Goal: Information Seeking & Learning: Learn about a topic

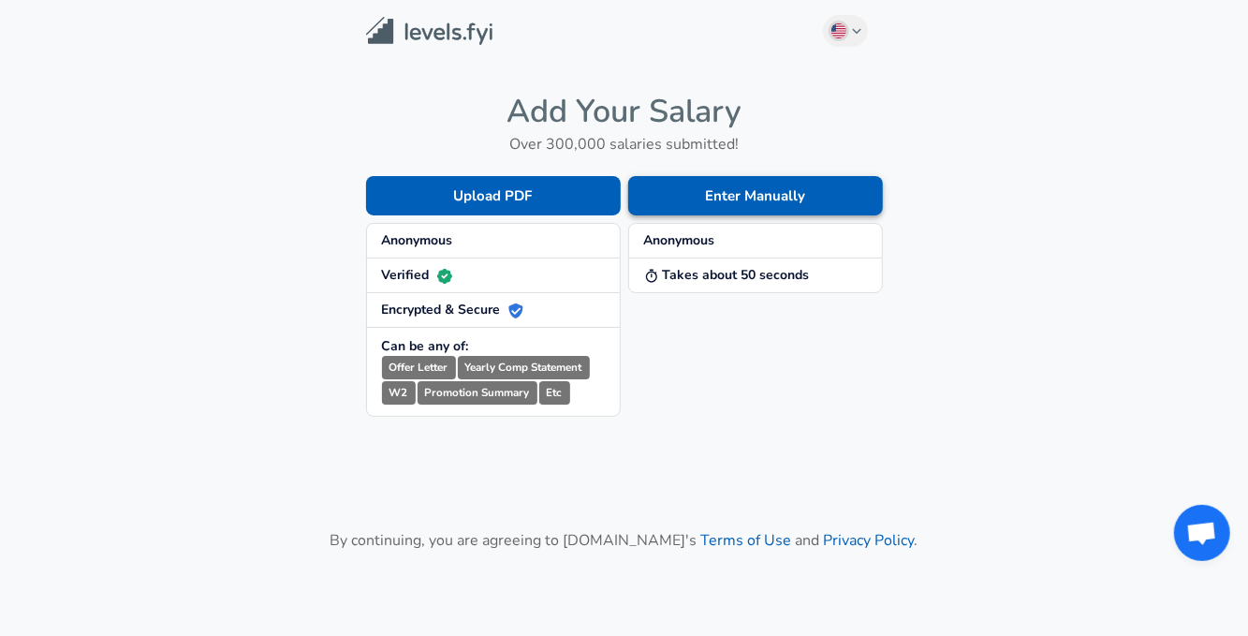
click at [665, 193] on button "Enter Manually" at bounding box center [755, 195] width 255 height 39
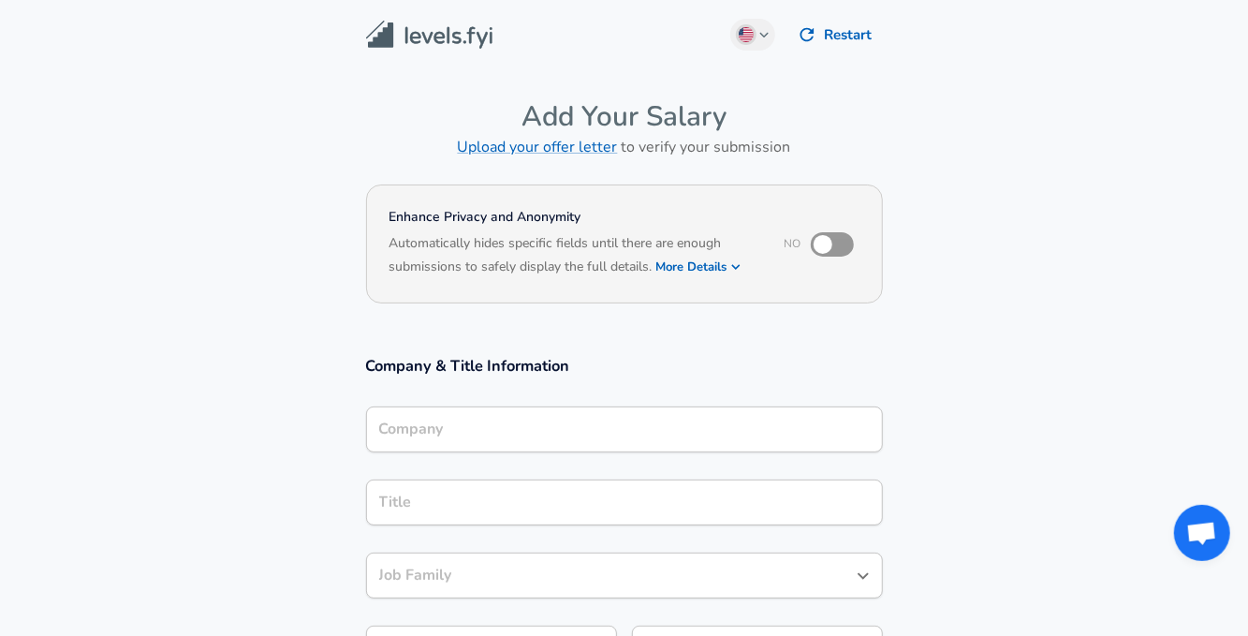
click at [477, 426] on input "Company" at bounding box center [625, 429] width 500 height 29
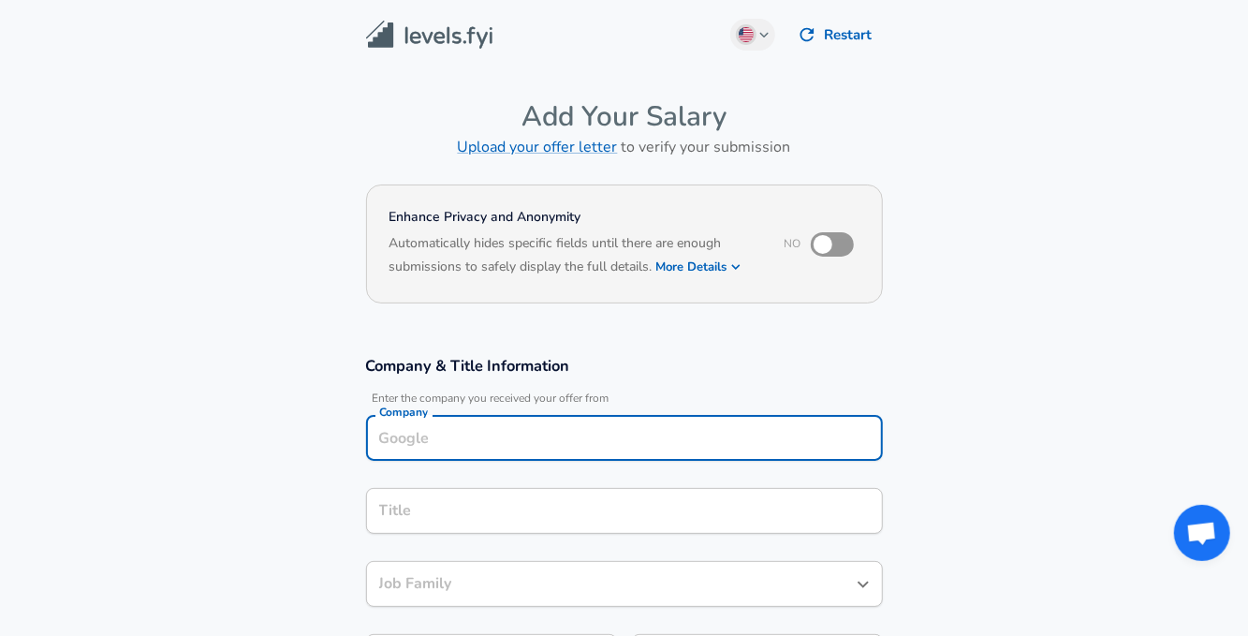
scroll to position [19, 0]
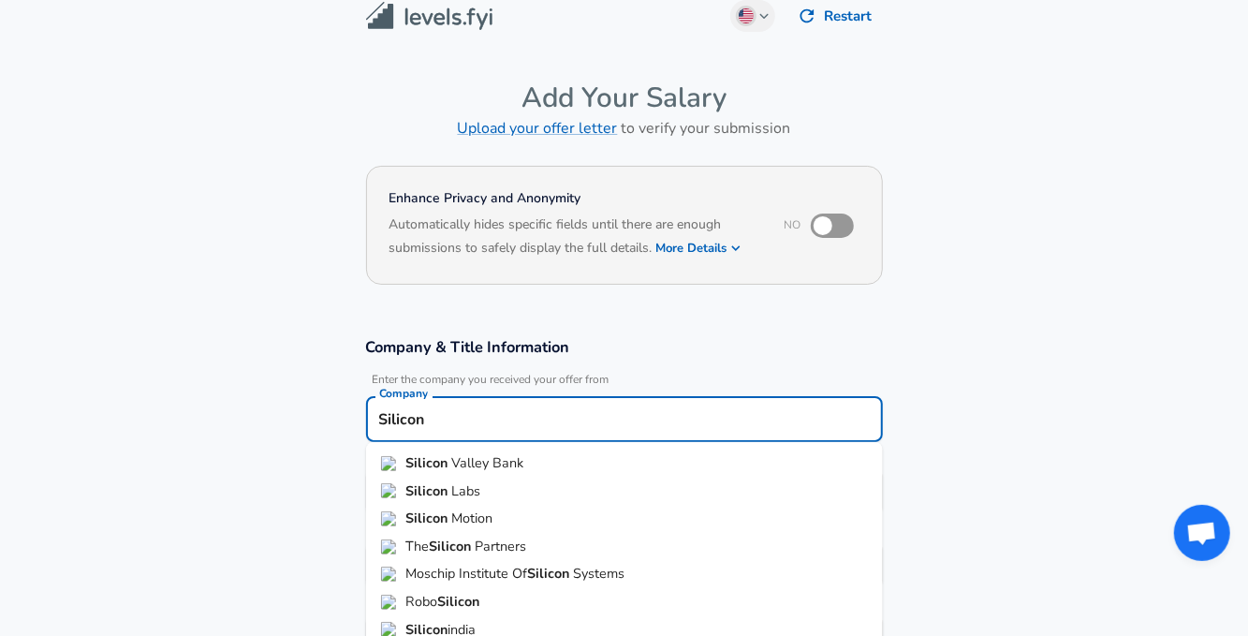
click at [477, 490] on span "Labs" at bounding box center [465, 490] width 29 height 19
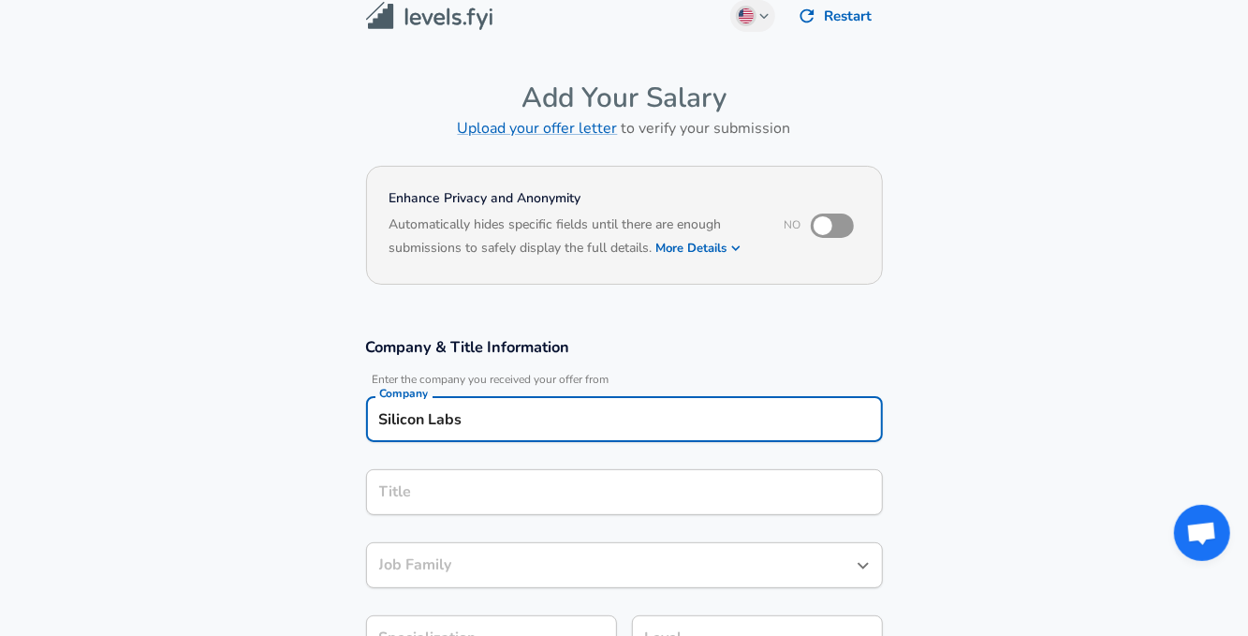
type input "Silicon Labs"
click at [211, 481] on section "Company & Title Information Enter the company you received your offer from Comp…" at bounding box center [624, 509] width 1248 height 389
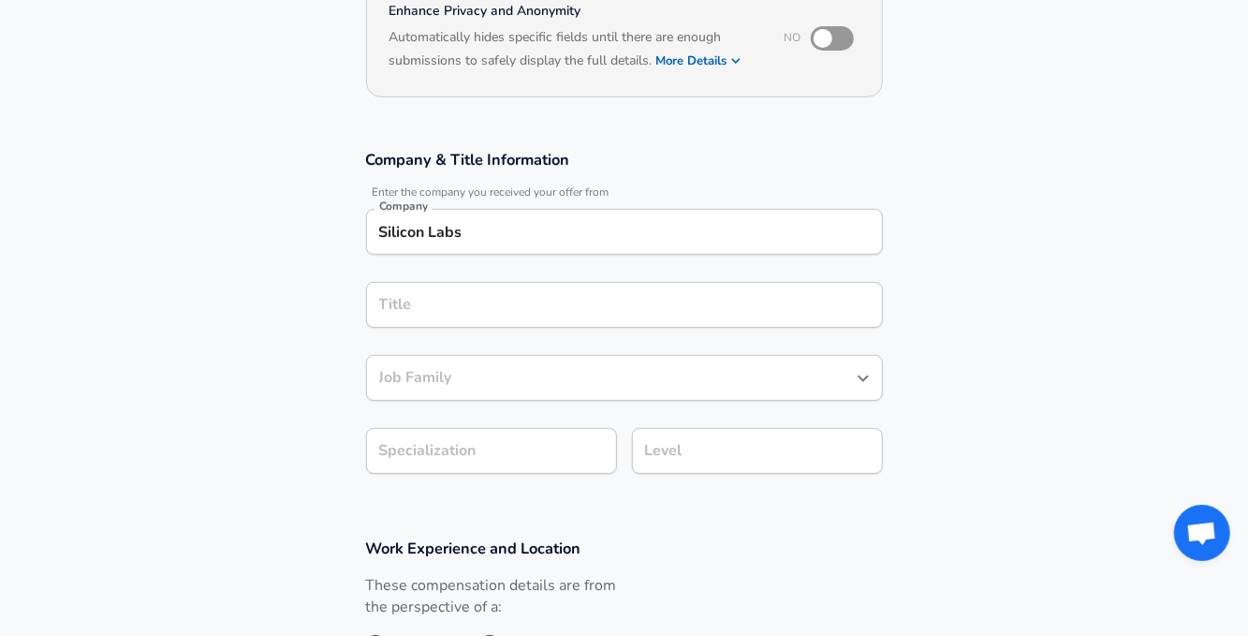
click at [437, 309] on input "Title" at bounding box center [625, 304] width 500 height 29
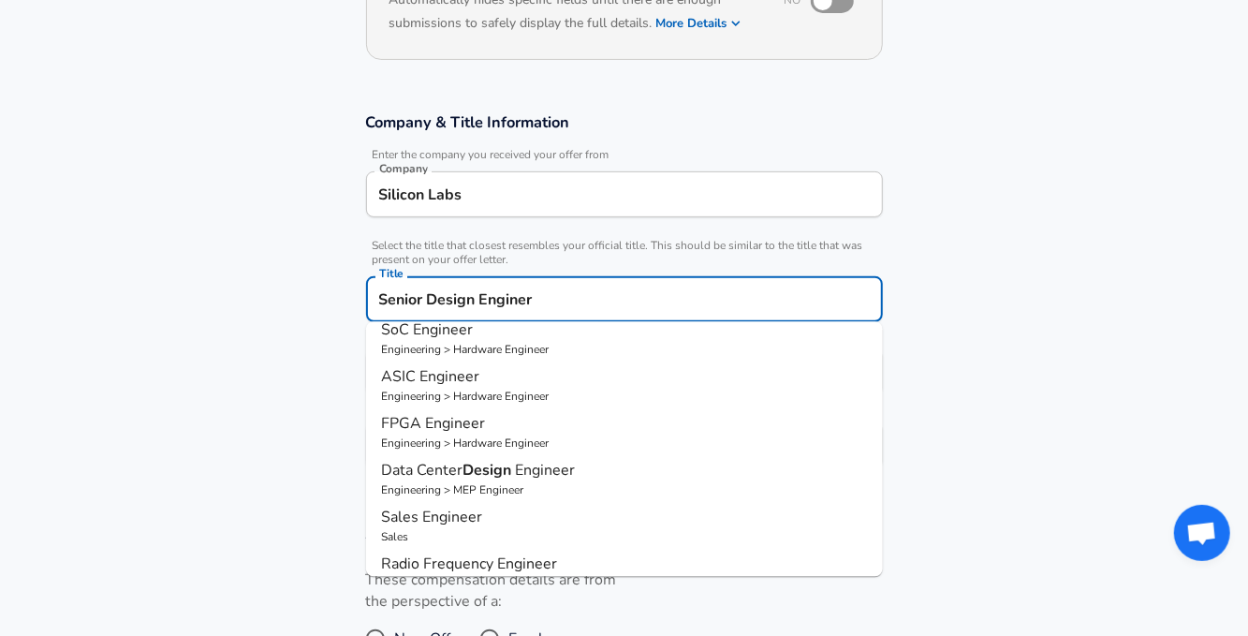
scroll to position [0, 0]
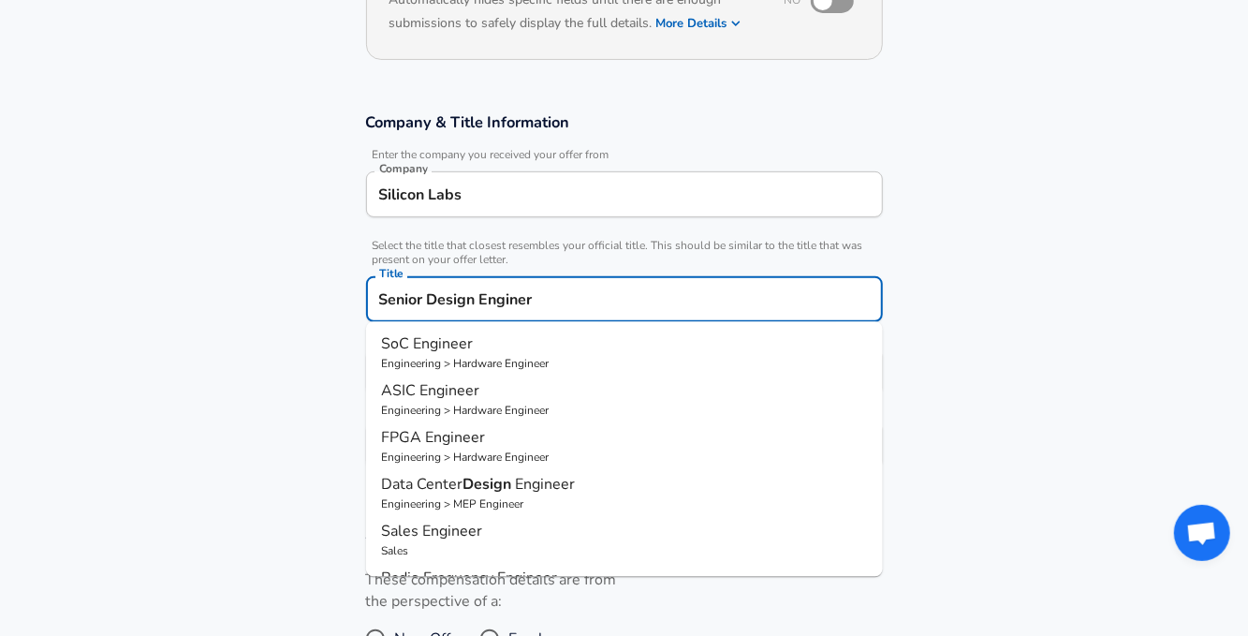
click at [500, 392] on p "ASIC Engineer" at bounding box center [624, 391] width 487 height 22
type input "ASIC Engineer"
type input "Digital IC"
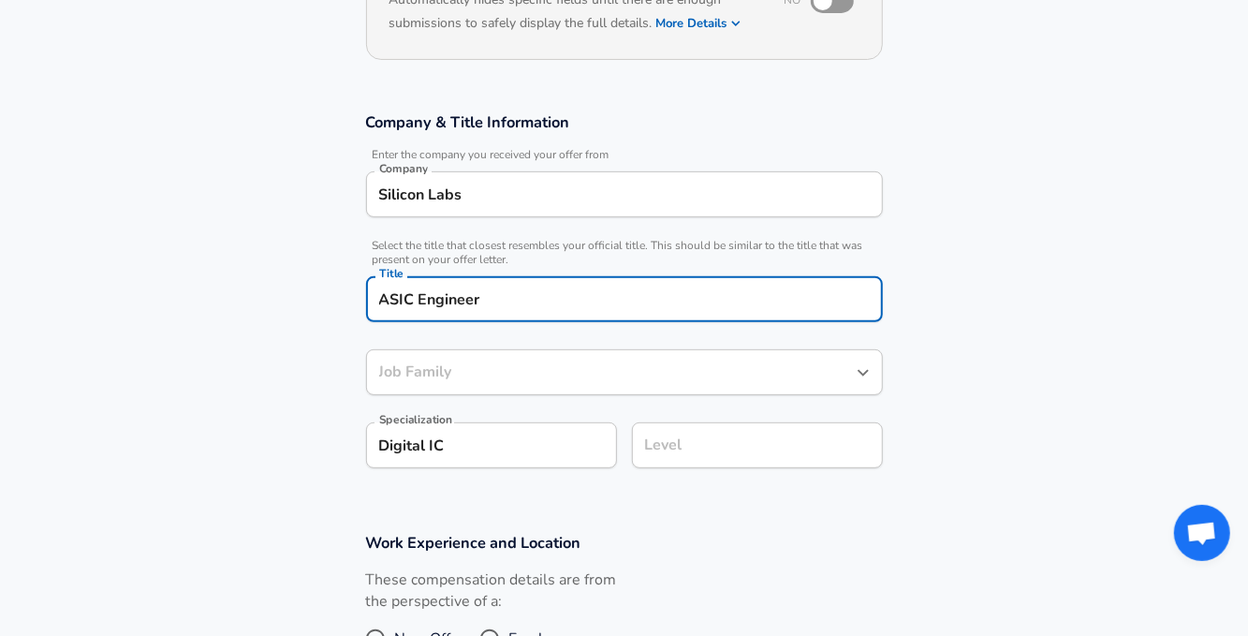
type input "Hardware Engineer"
type input "ASIC Engineer"
click at [392, 380] on div "Hardware Engineer Job Family" at bounding box center [624, 372] width 517 height 46
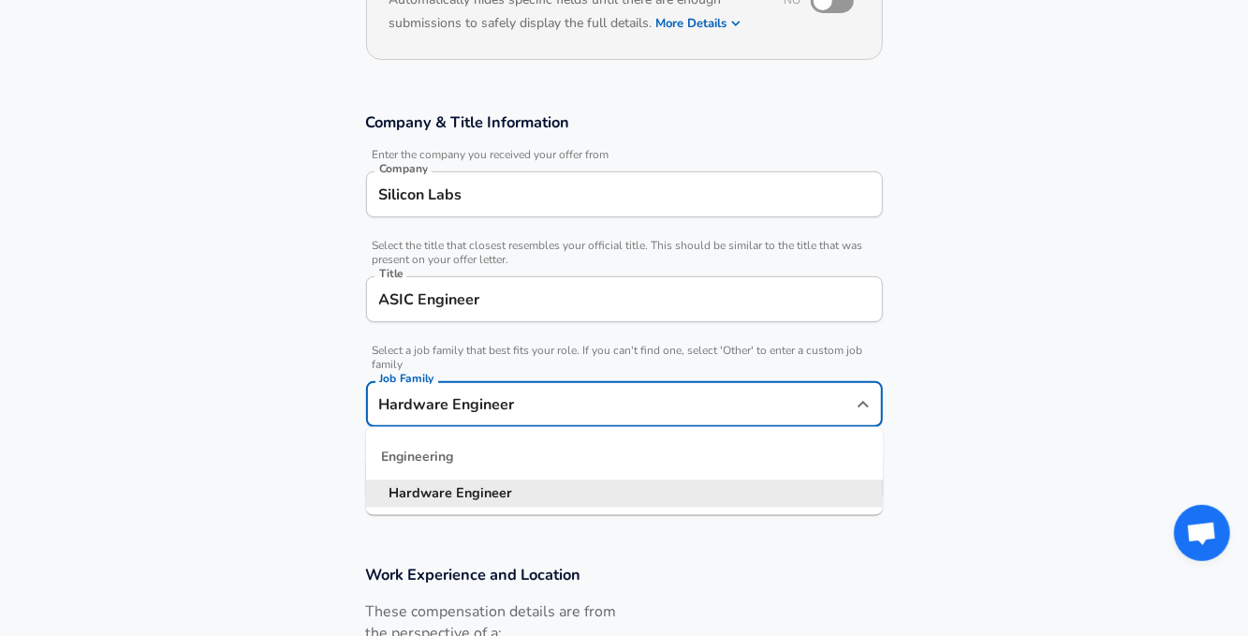
scroll to position [281, 0]
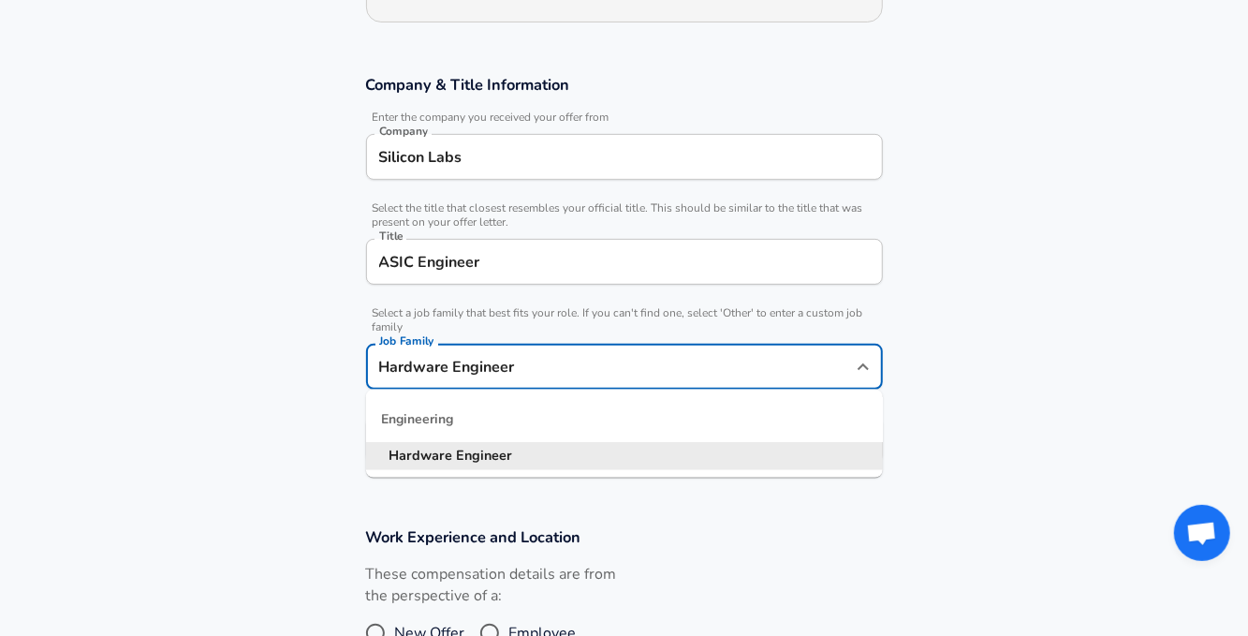
click at [323, 372] on section "Company & Title Information Enter the company you received your offer from Comp…" at bounding box center [624, 278] width 1248 height 452
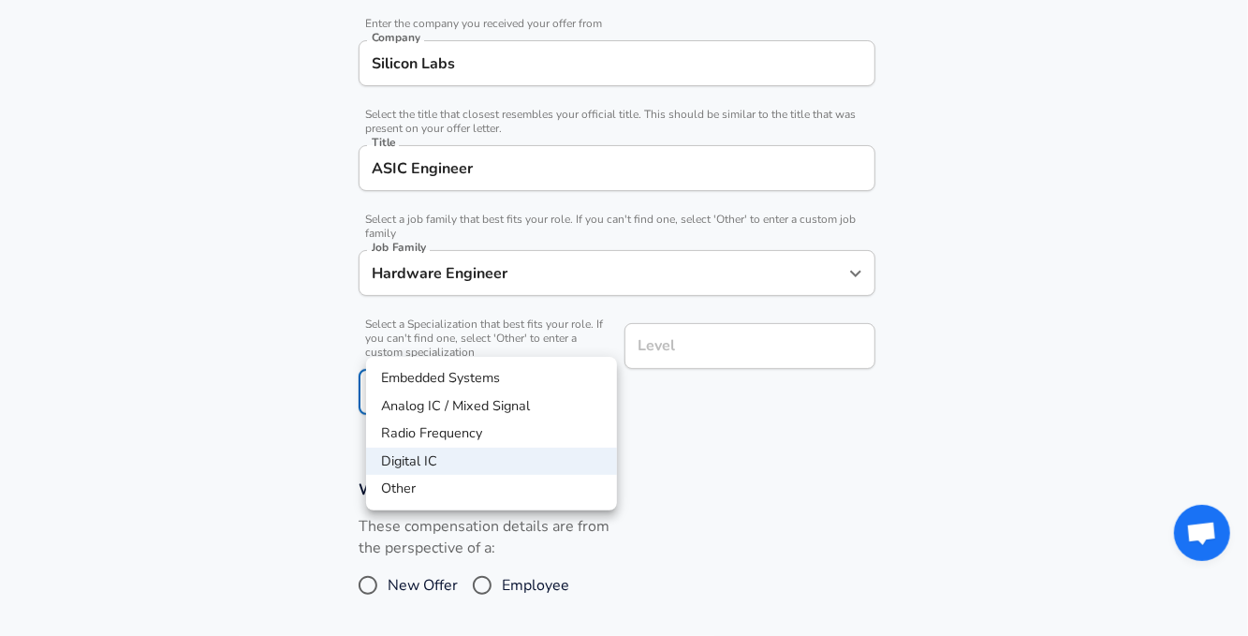
scroll to position [432, 0]
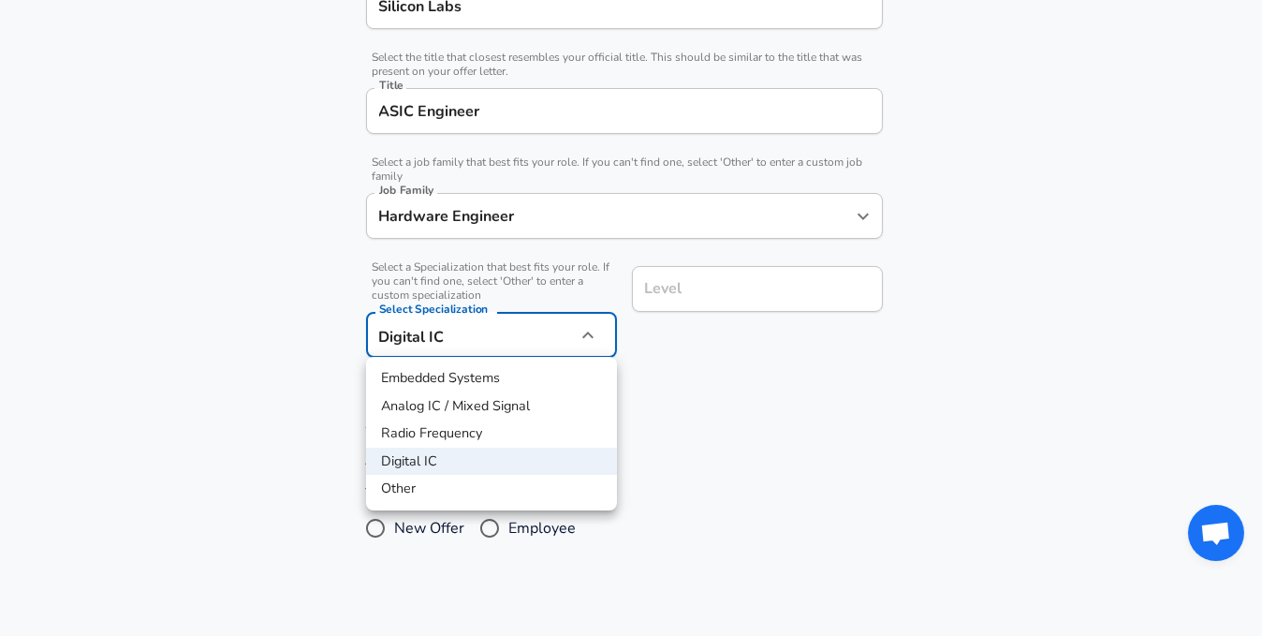
click at [418, 408] on li "Analog IC / Mixed Signal" at bounding box center [491, 406] width 251 height 28
type input "Analog IC / Mixed Signal"
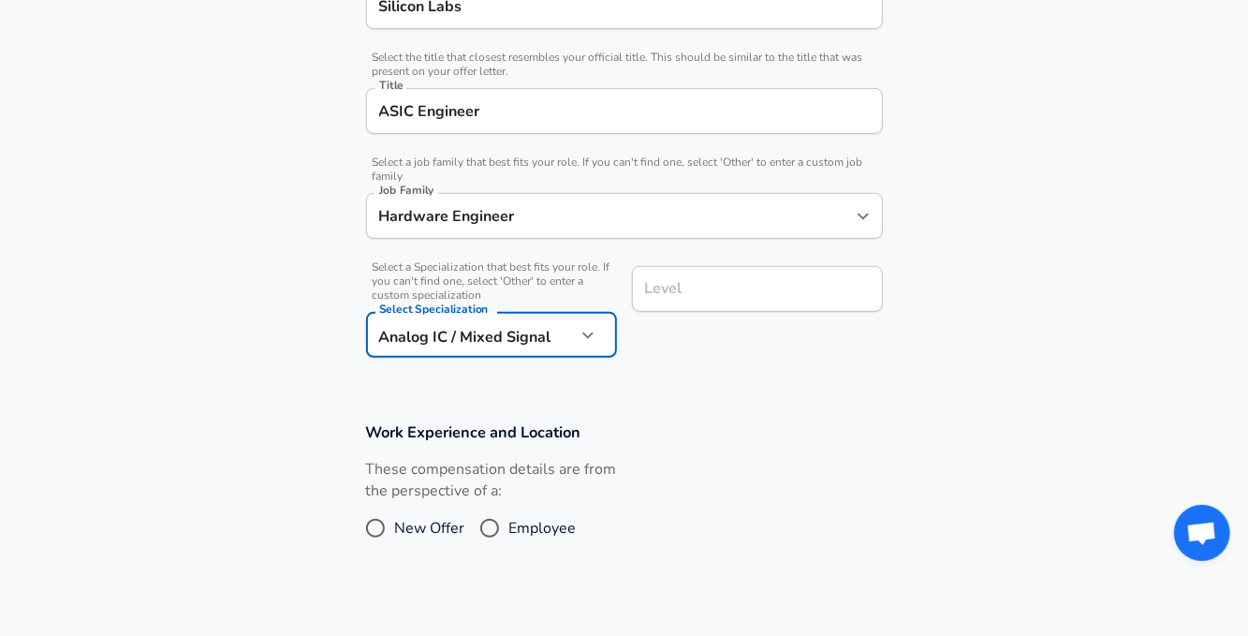
click at [735, 401] on section "Work Experience and Location These compensation details are from the perspectiv…" at bounding box center [624, 493] width 1248 height 187
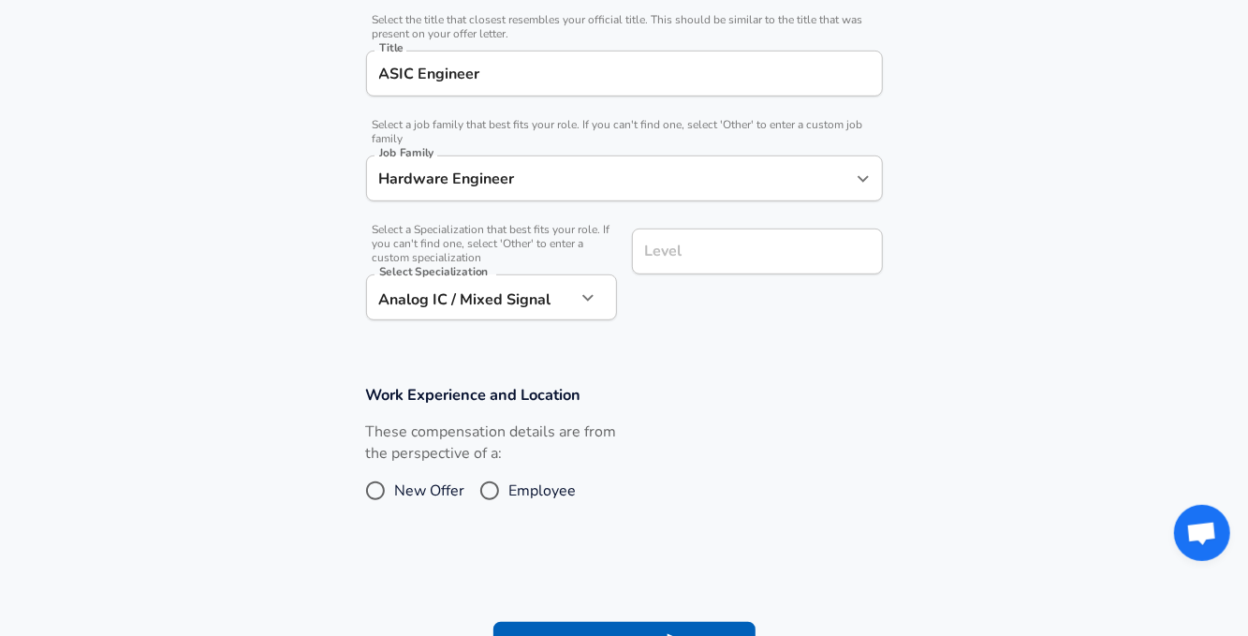
click at [689, 266] on input "Level" at bounding box center [758, 251] width 234 height 29
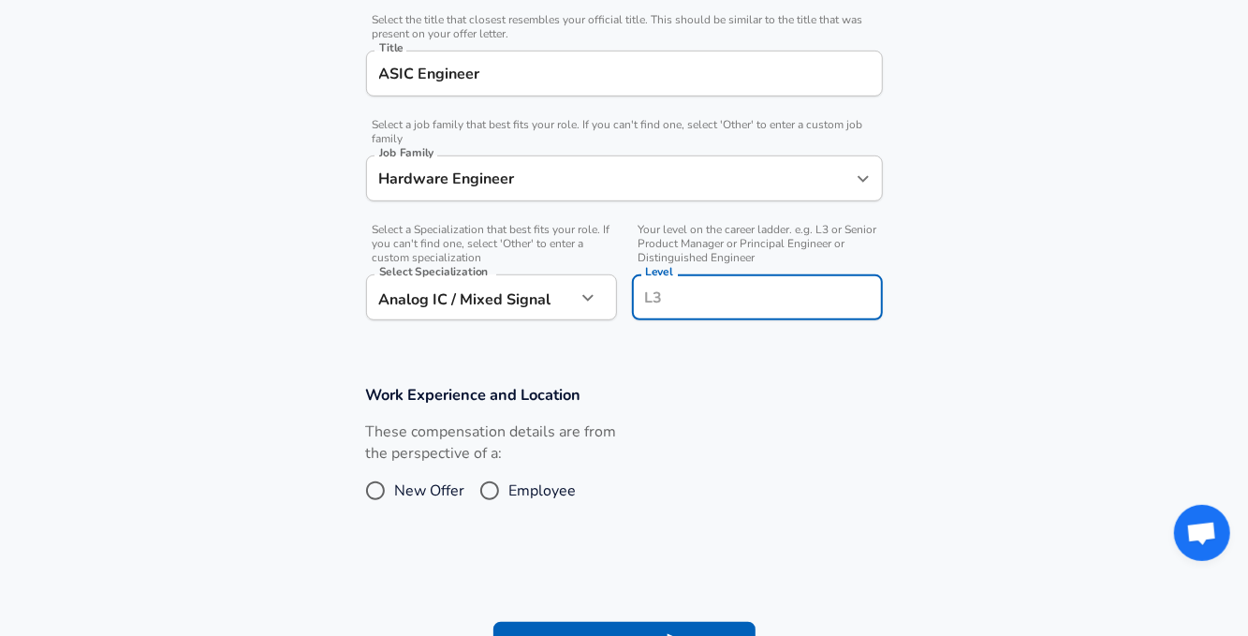
click at [690, 375] on form "Enhance Privacy and Anonymity No Automatically hides specific fields until ther…" at bounding box center [624, 200] width 1248 height 981
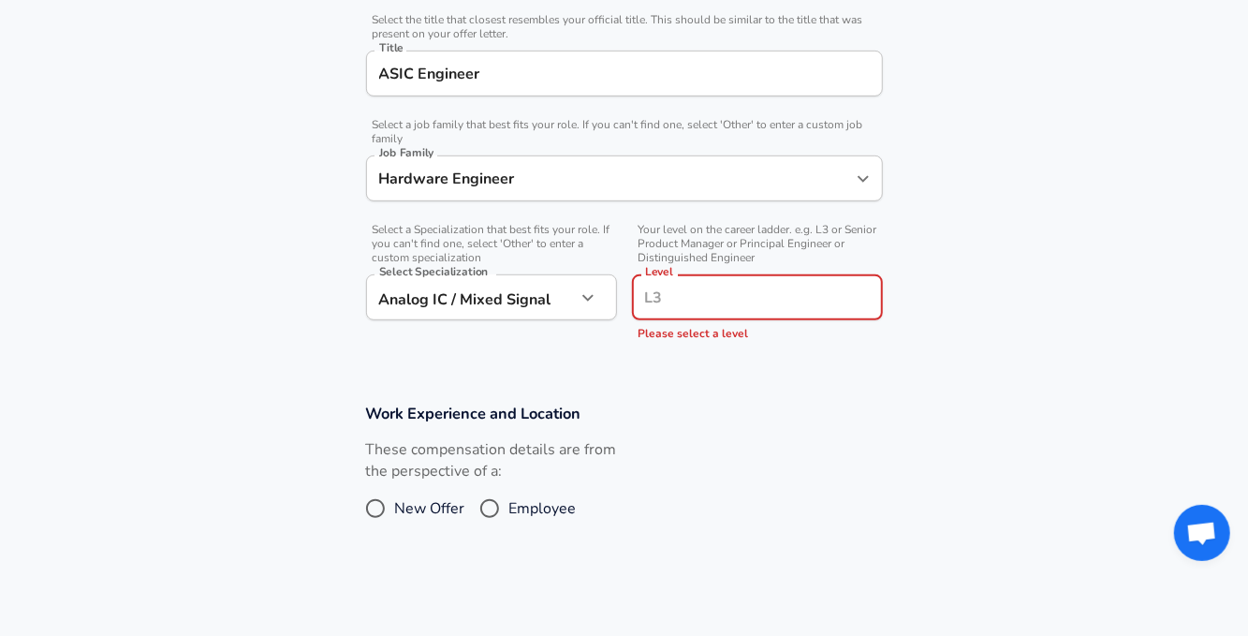
click at [711, 293] on input "Level" at bounding box center [758, 297] width 234 height 29
type input "Senior"
click at [714, 423] on div "Work Experience and Location These compensation details are from the perspectiv…" at bounding box center [625, 471] width 562 height 137
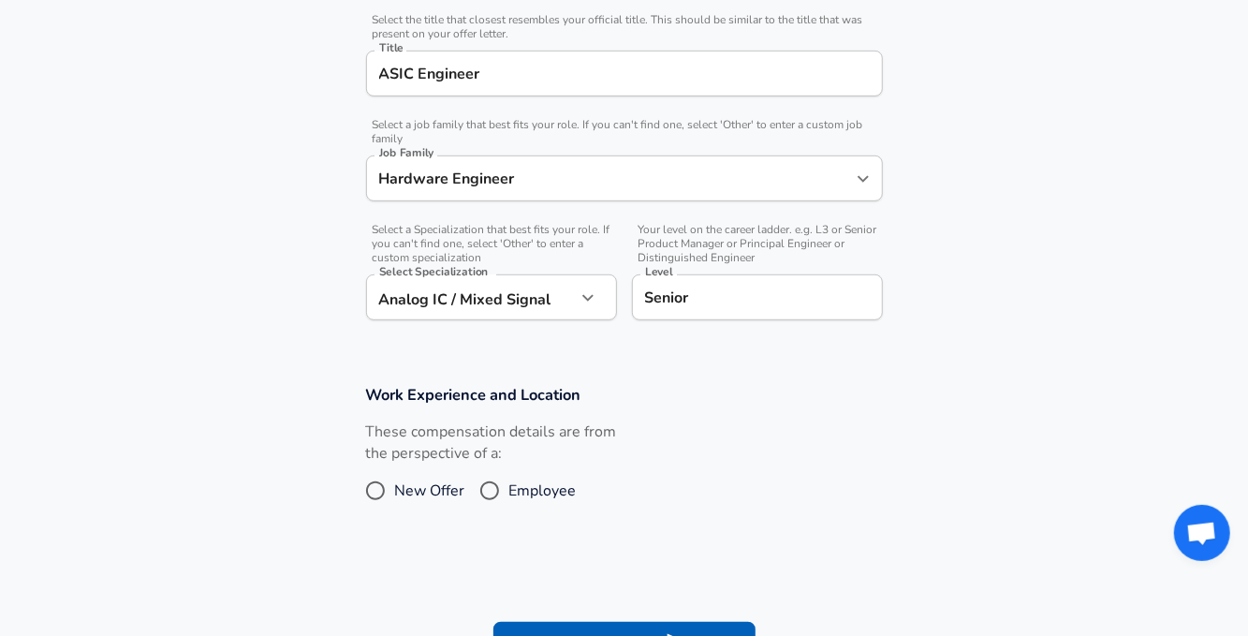
click at [534, 480] on span "Employee" at bounding box center [542, 491] width 67 height 22
click at [509, 480] on input "Employee" at bounding box center [489, 491] width 39 height 30
radio input "true"
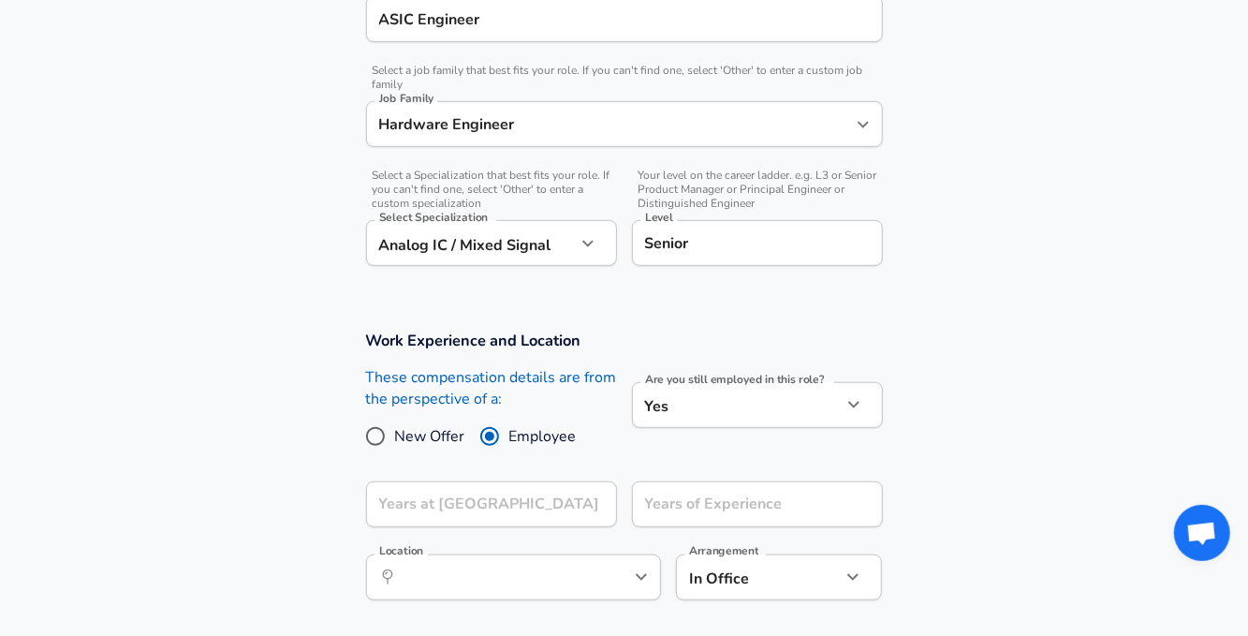
scroll to position [562, 0]
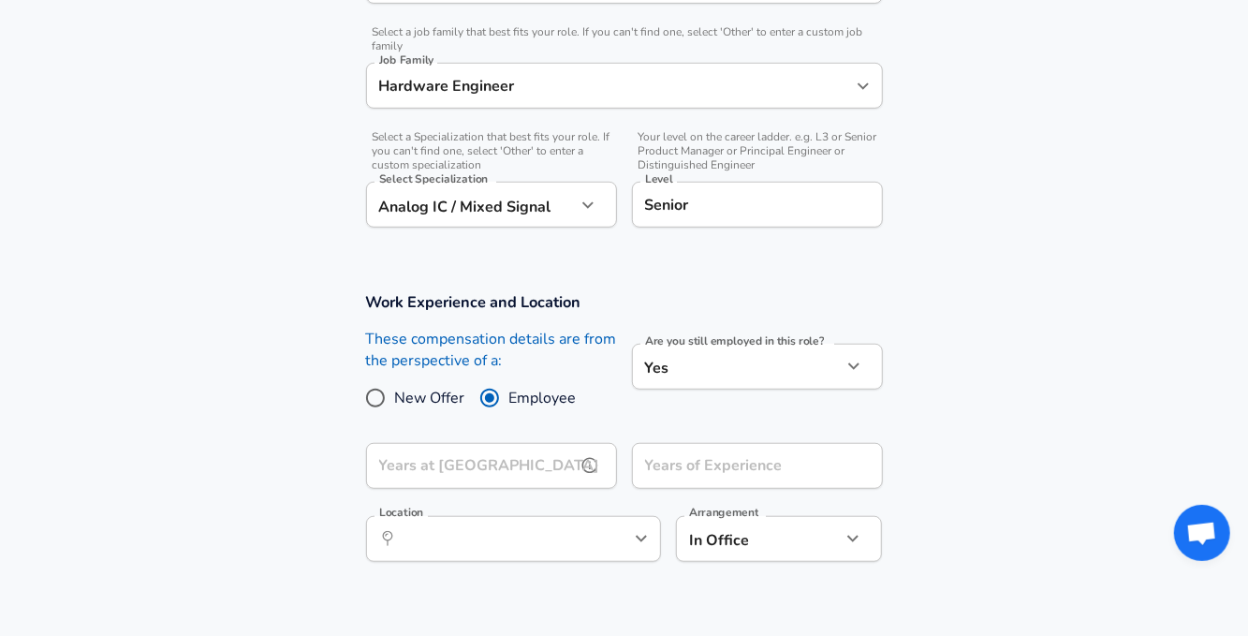
click at [531, 466] on input "Years at [GEOGRAPHIC_DATA]" at bounding box center [471, 466] width 210 height 46
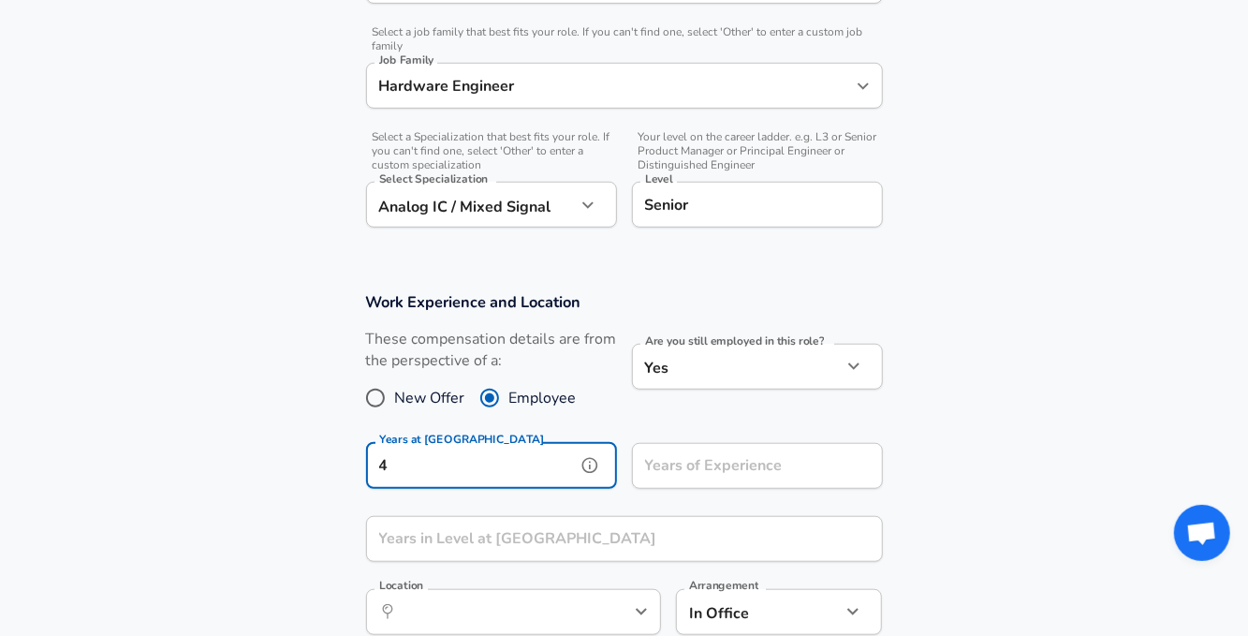
type input "4"
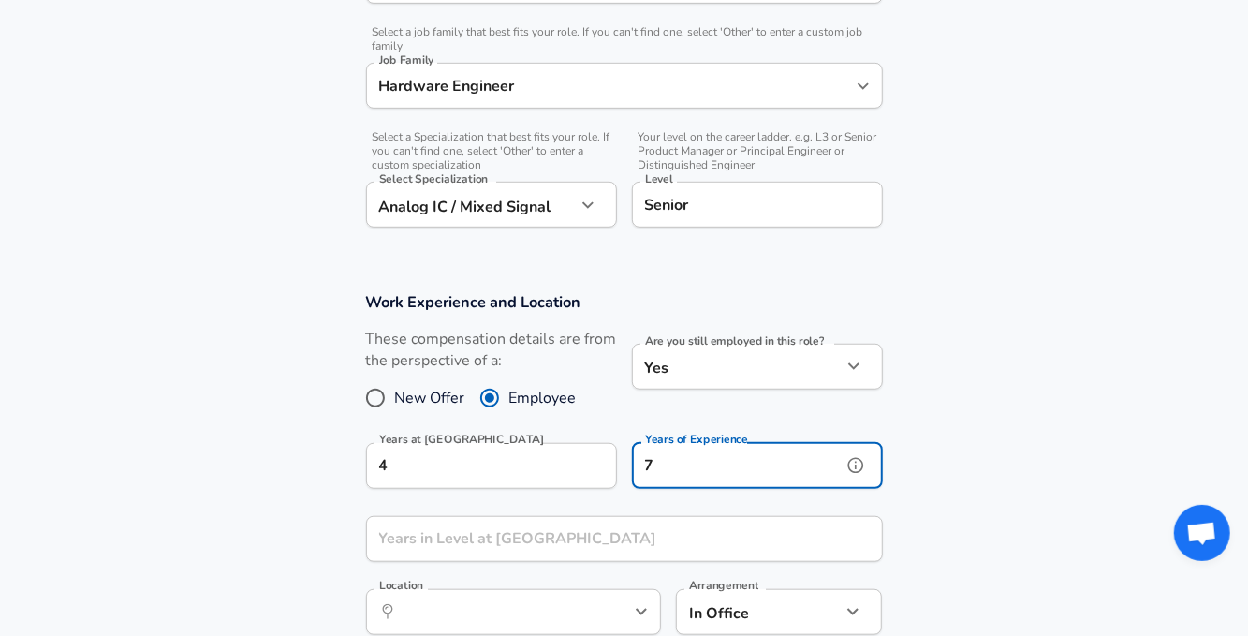
type input "7"
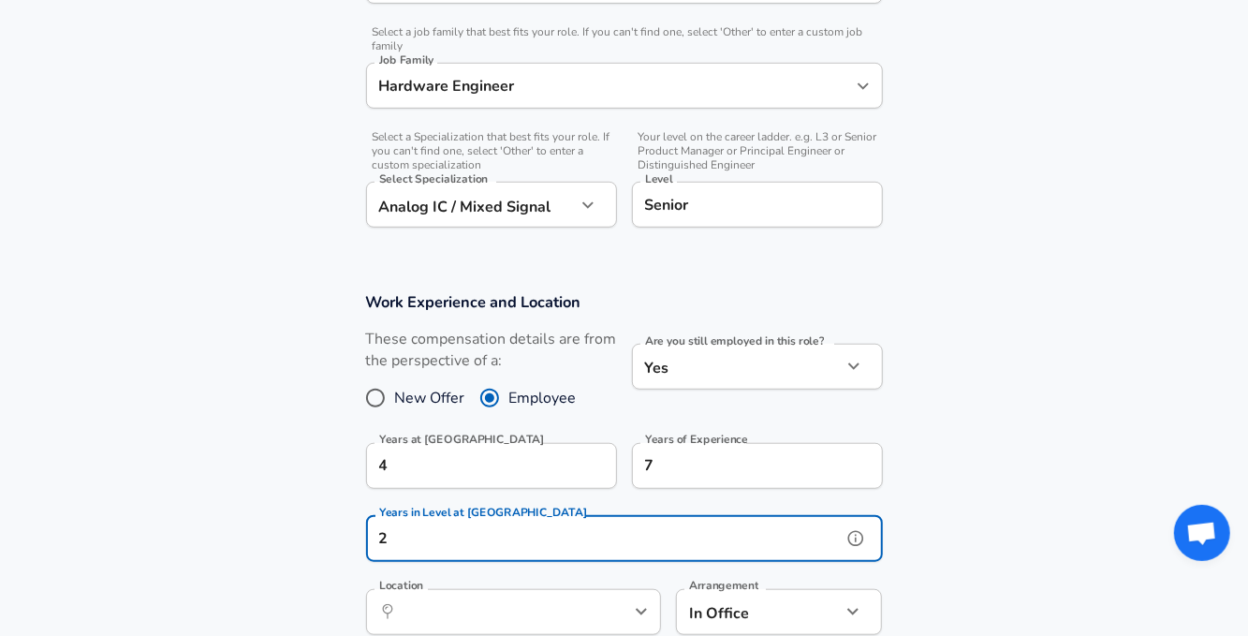
type input "2"
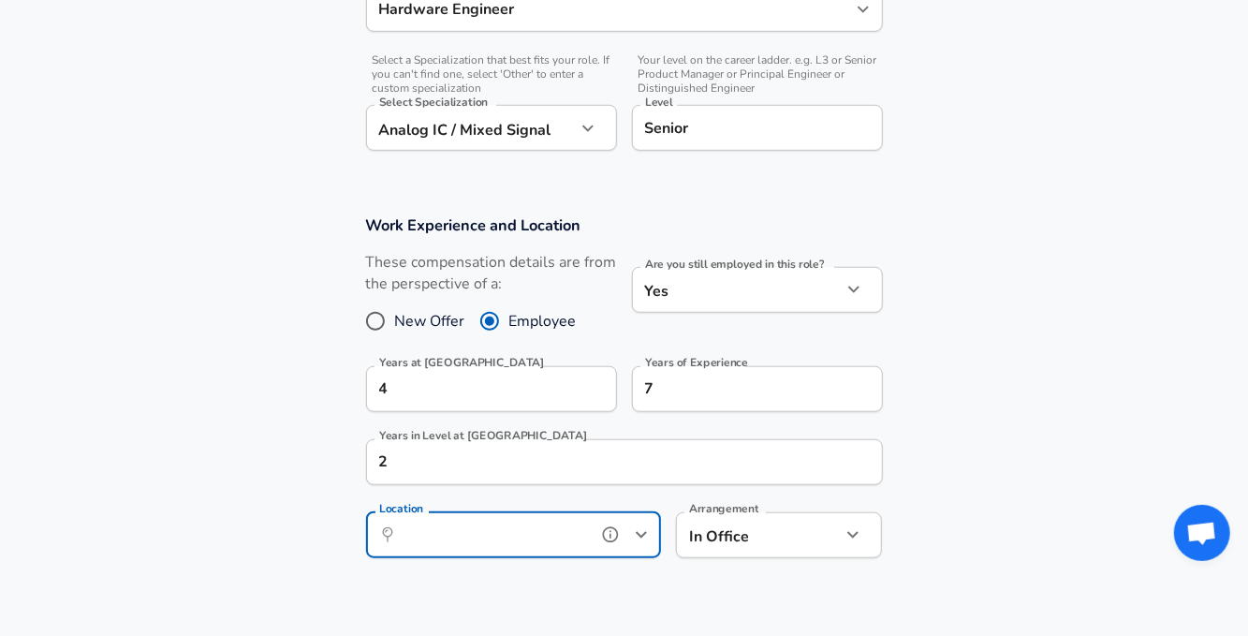
scroll to position [749, 0]
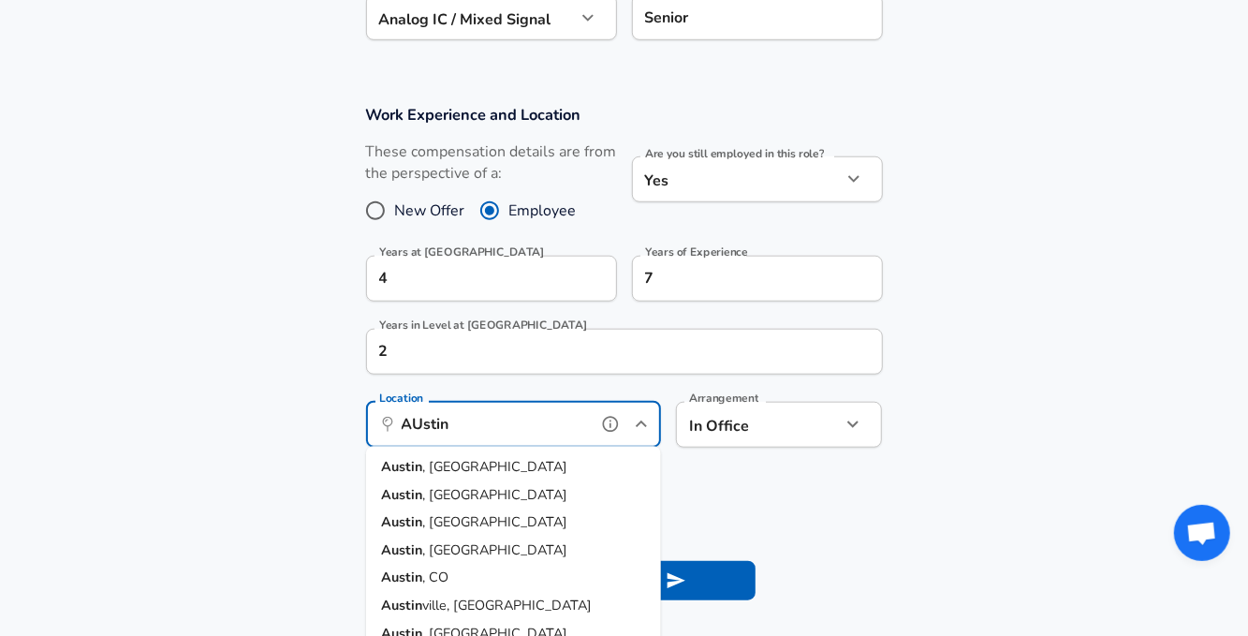
click at [391, 465] on strong "Austin" at bounding box center [401, 466] width 41 height 19
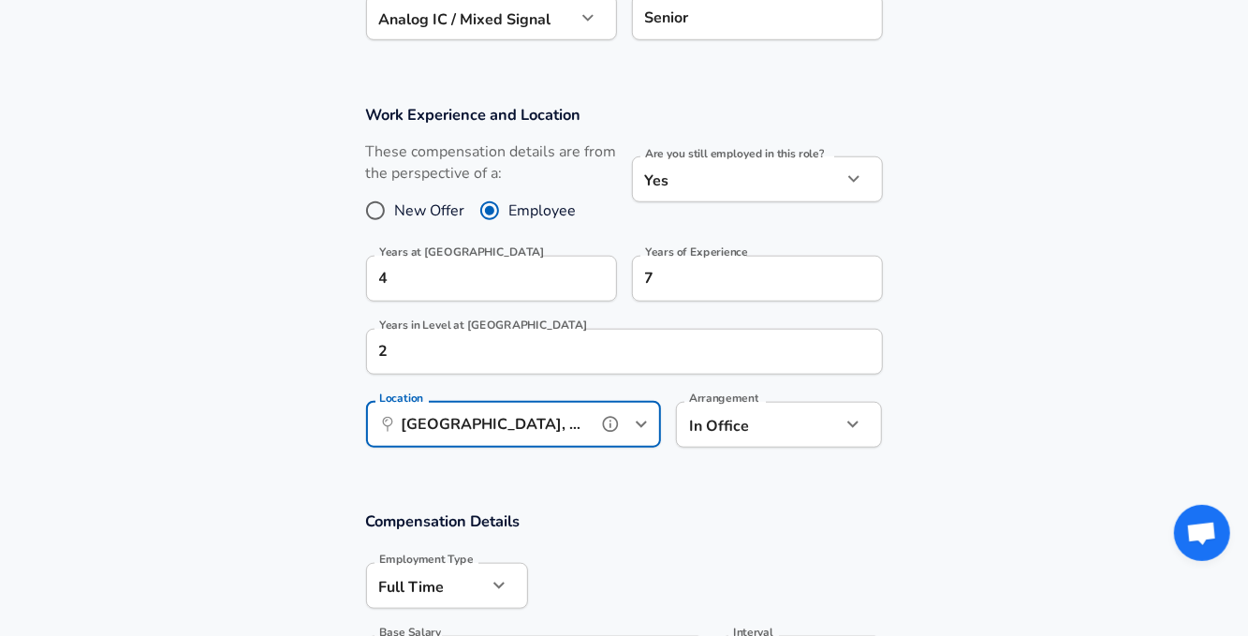
type input "[GEOGRAPHIC_DATA], [GEOGRAPHIC_DATA]"
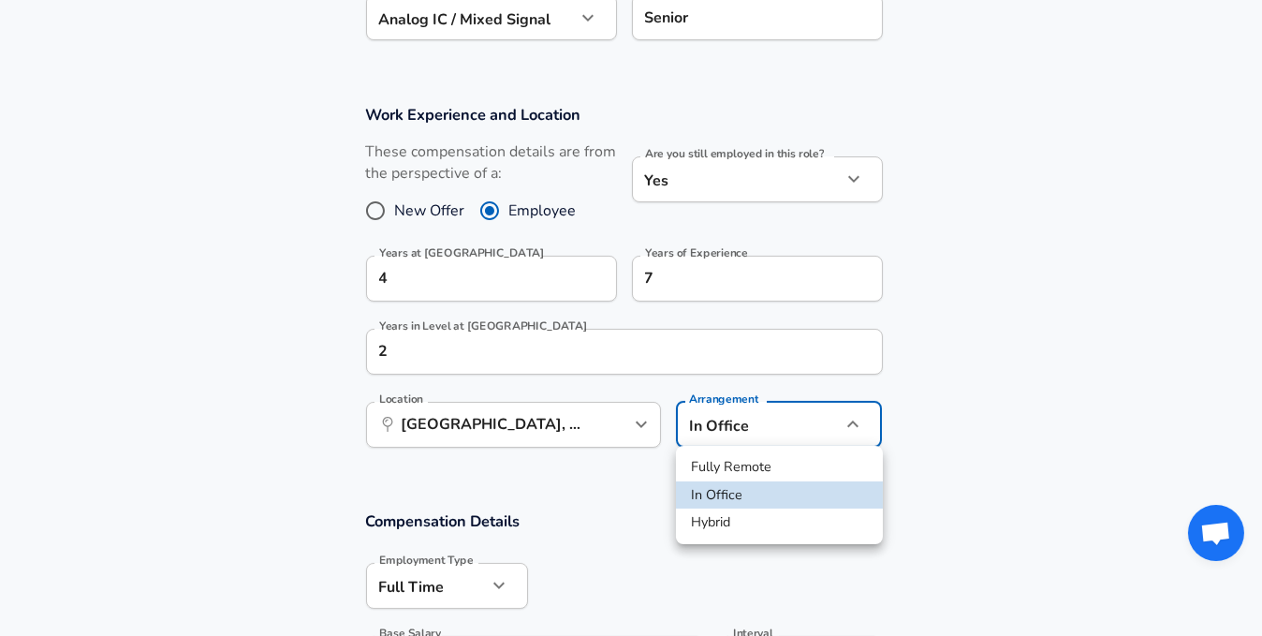
click at [747, 509] on li "Hybrid" at bounding box center [779, 523] width 207 height 28
type input "hybrid"
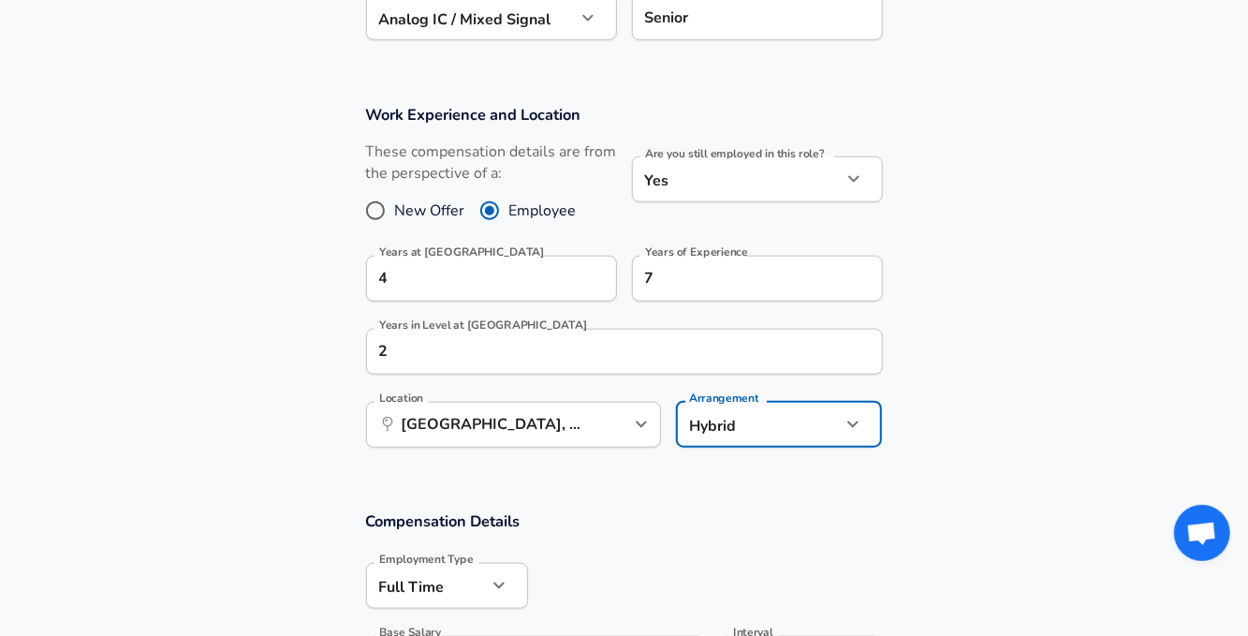
click at [732, 522] on h3 "Compensation Details" at bounding box center [624, 521] width 517 height 22
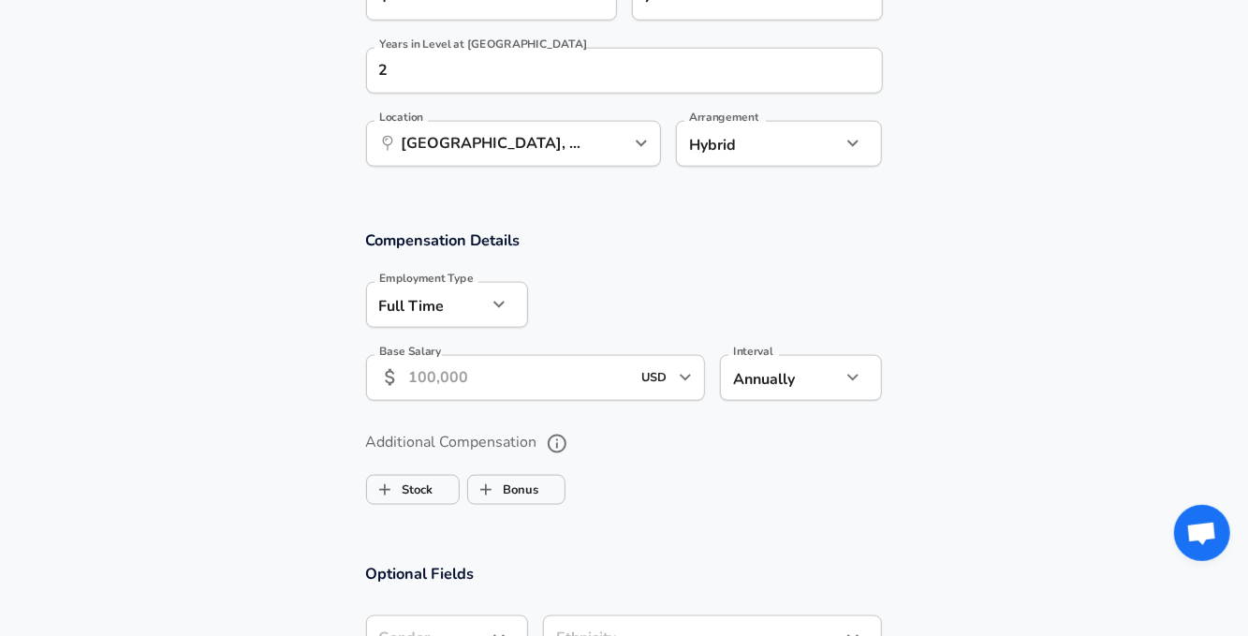
scroll to position [1031, 0]
click at [529, 384] on input "Base Salary" at bounding box center [520, 377] width 222 height 46
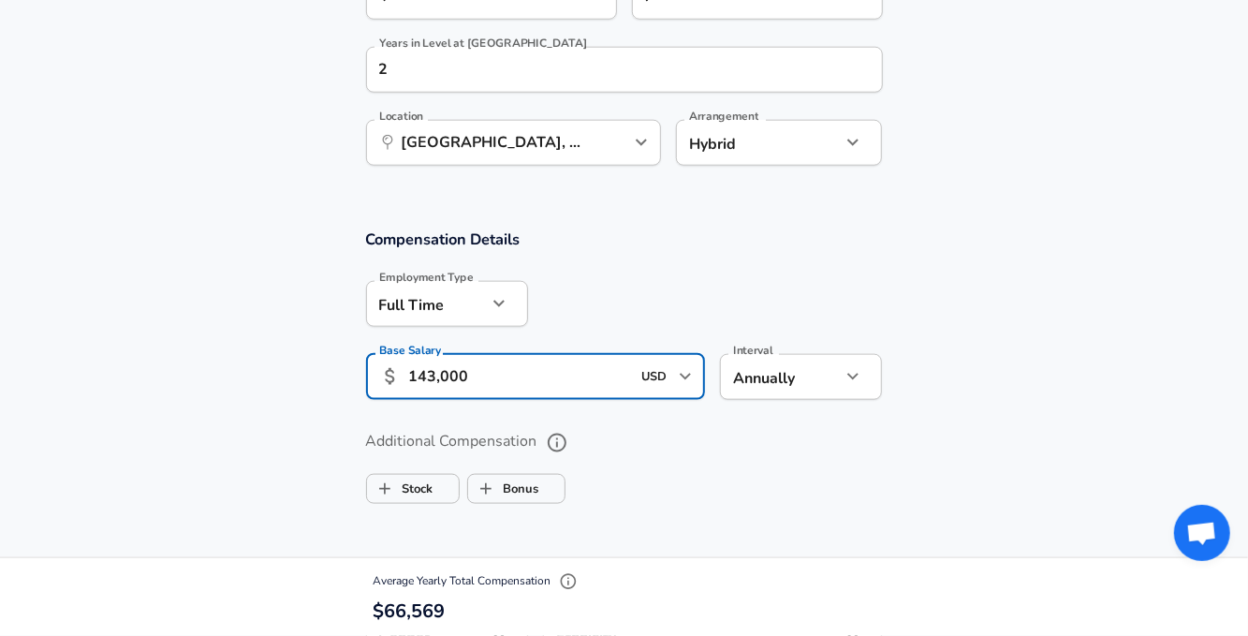
type input "143,000"
click at [632, 501] on ul "Stock Bonus" at bounding box center [624, 484] width 517 height 37
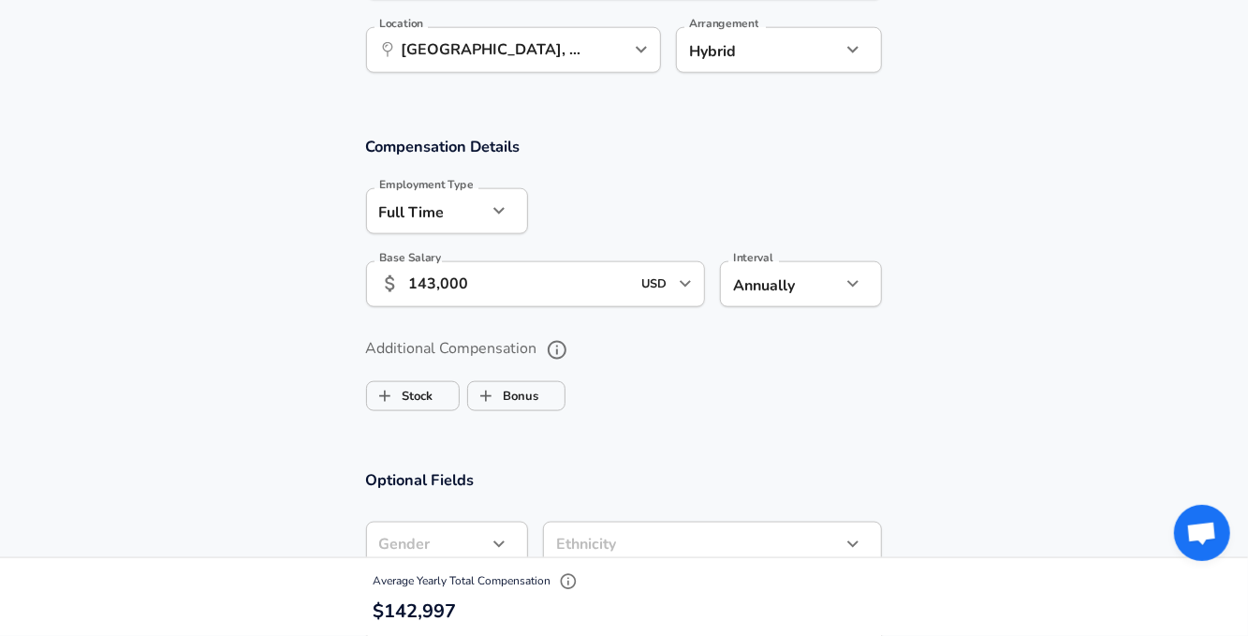
scroll to position [1218, 0]
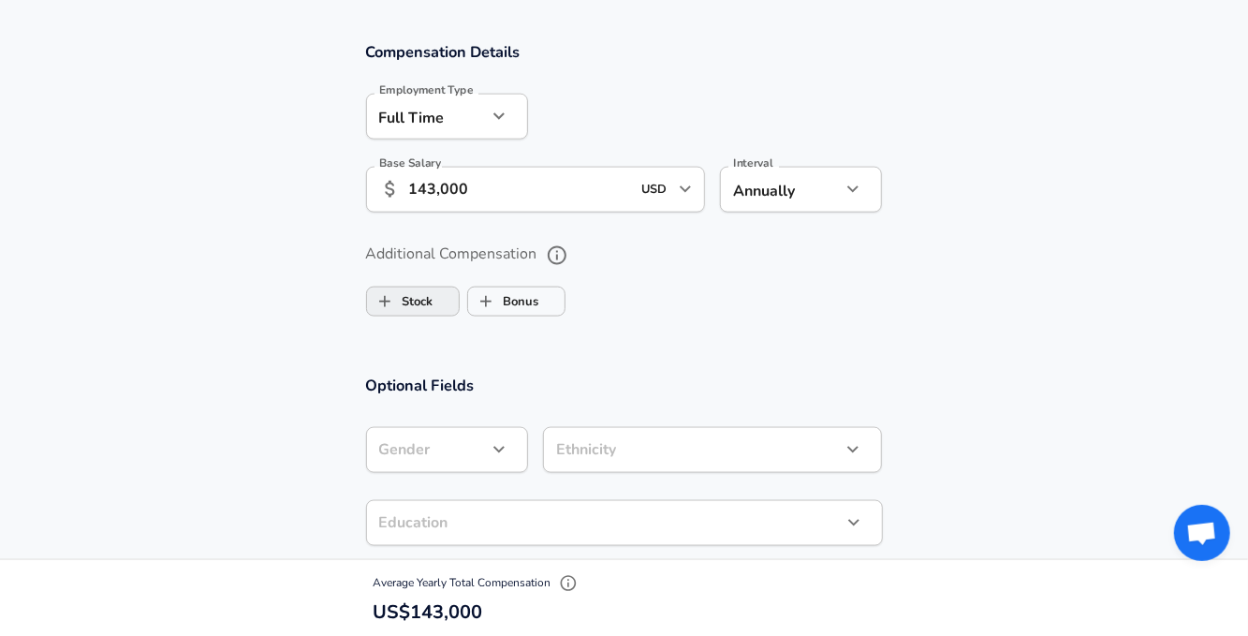
click at [424, 293] on label "Stock" at bounding box center [400, 302] width 66 height 36
checkbox input "true"
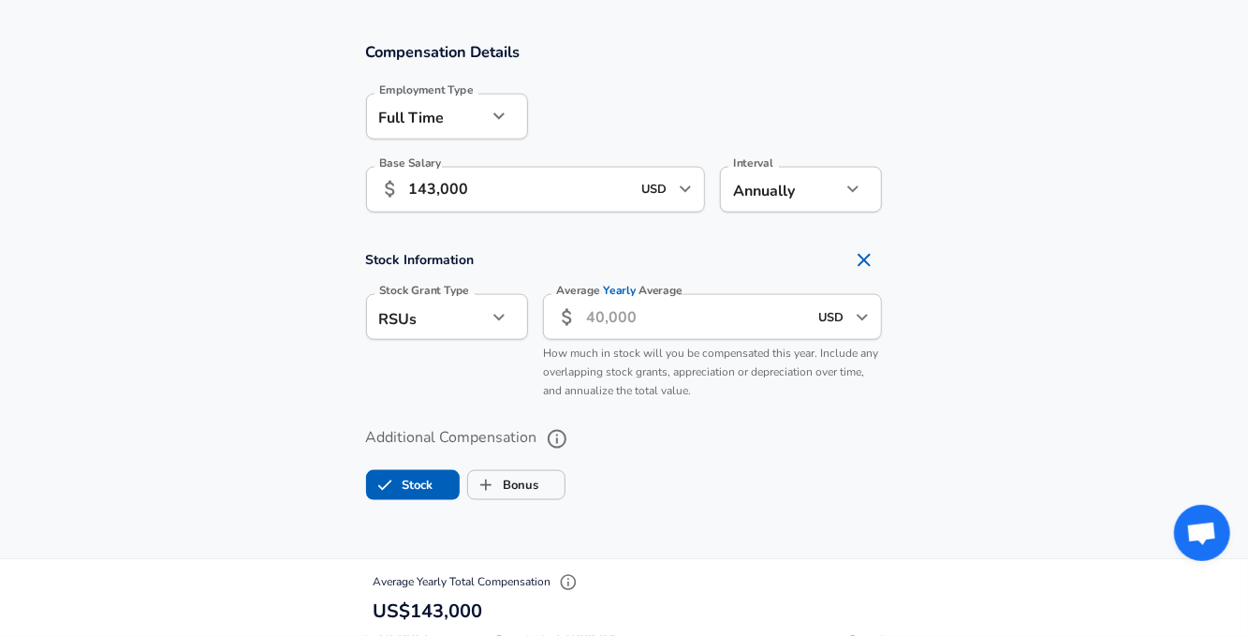
click at [572, 312] on icon at bounding box center [567, 317] width 22 height 22
click at [587, 317] on input "Average Yearly Average" at bounding box center [697, 317] width 222 height 46
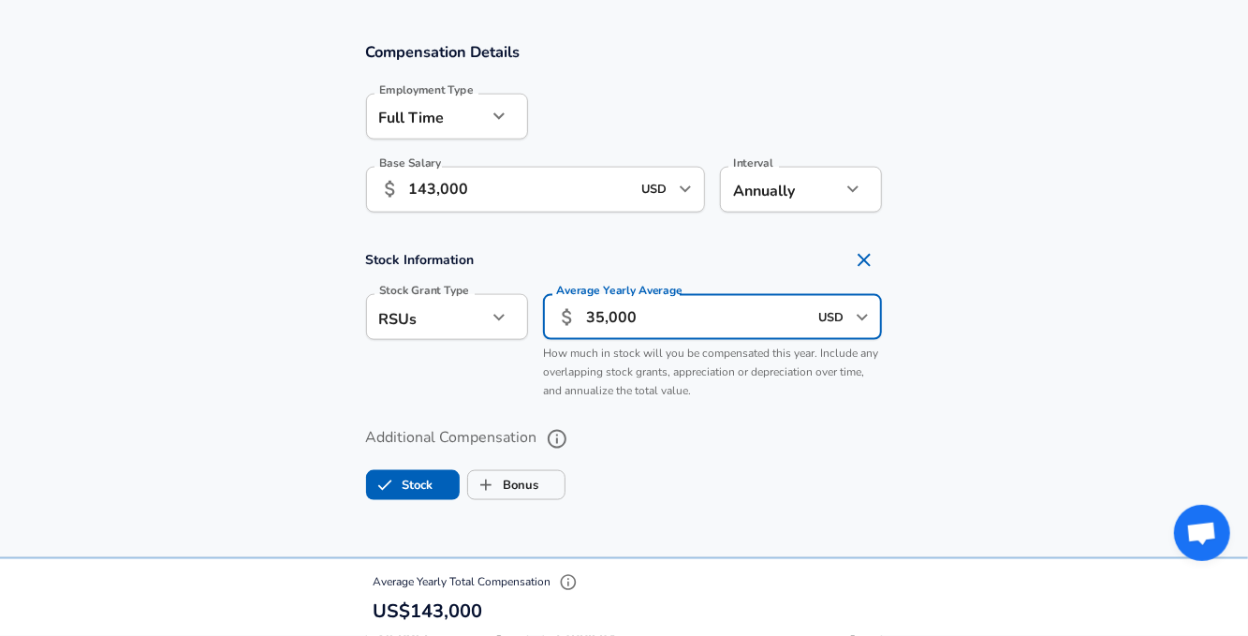
type input "35,000"
click at [615, 391] on span "How much in stock will you be compensated this year. Include any overlapping st…" at bounding box center [710, 372] width 335 height 52
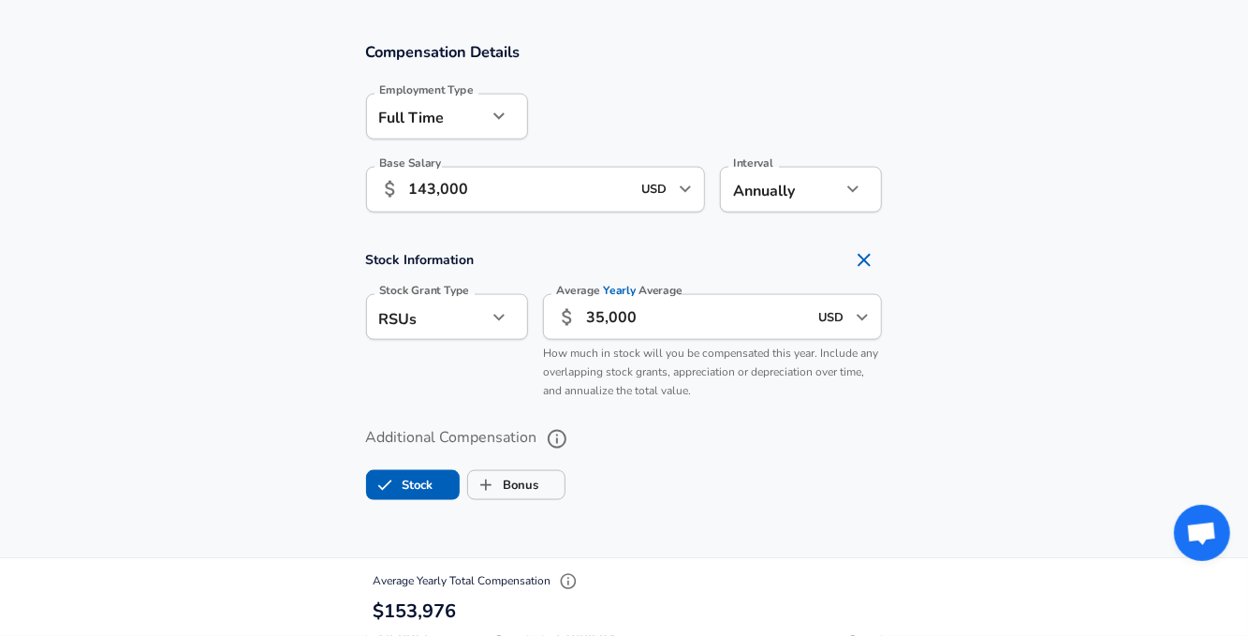
scroll to position [1406, 0]
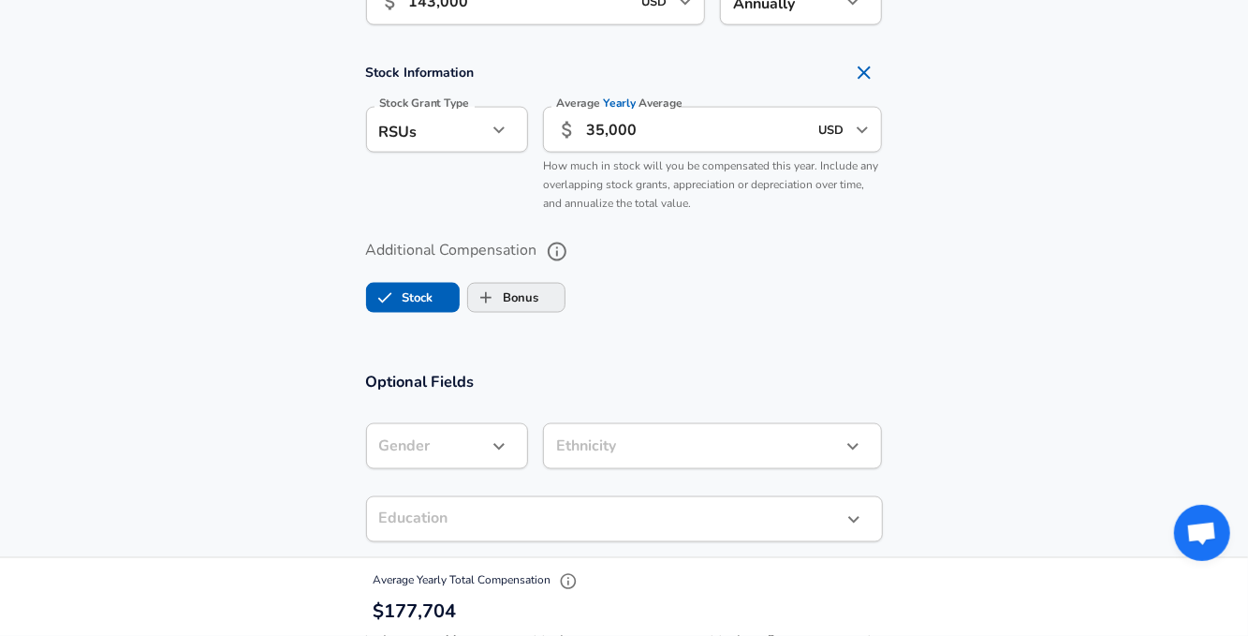
click at [556, 289] on span "Bonus" at bounding box center [516, 298] width 96 height 36
checkbox input "true"
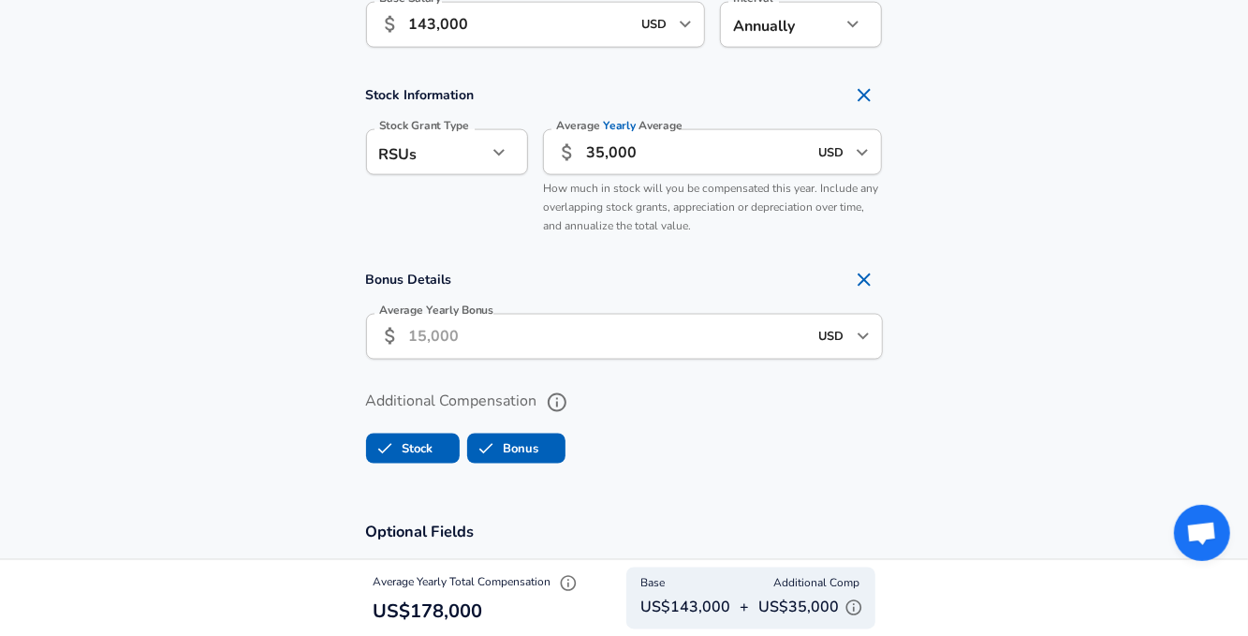
scroll to position [1381, 0]
click at [548, 322] on input "Average Yearly Bonus" at bounding box center [608, 339] width 399 height 46
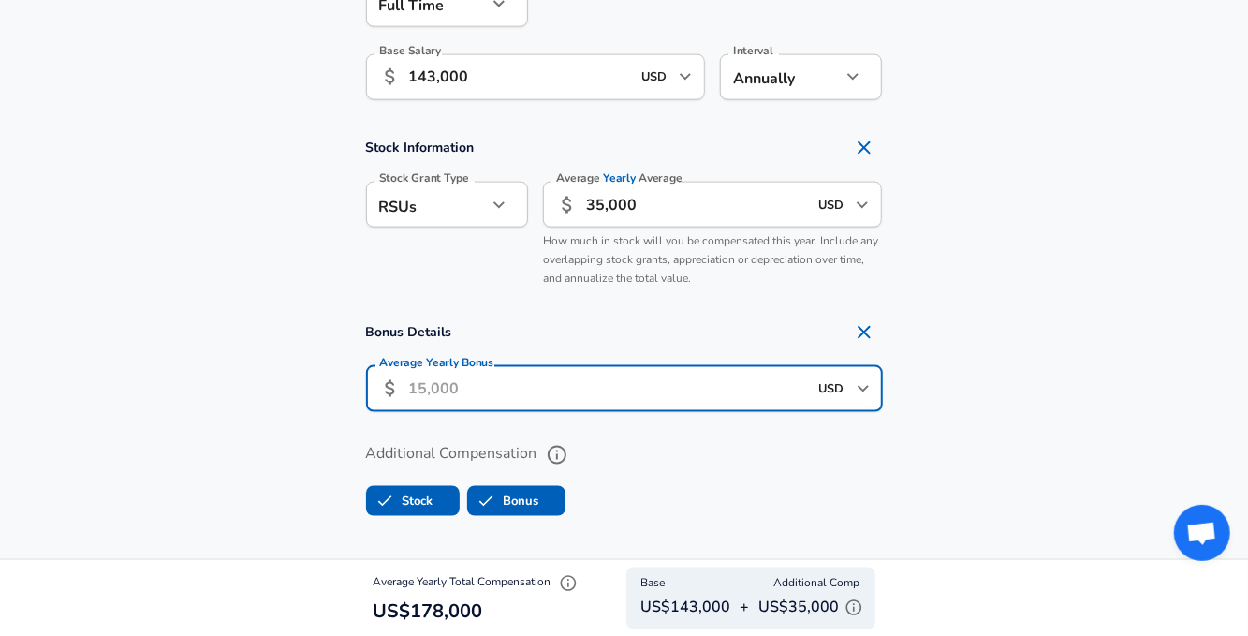
scroll to position [1289, 0]
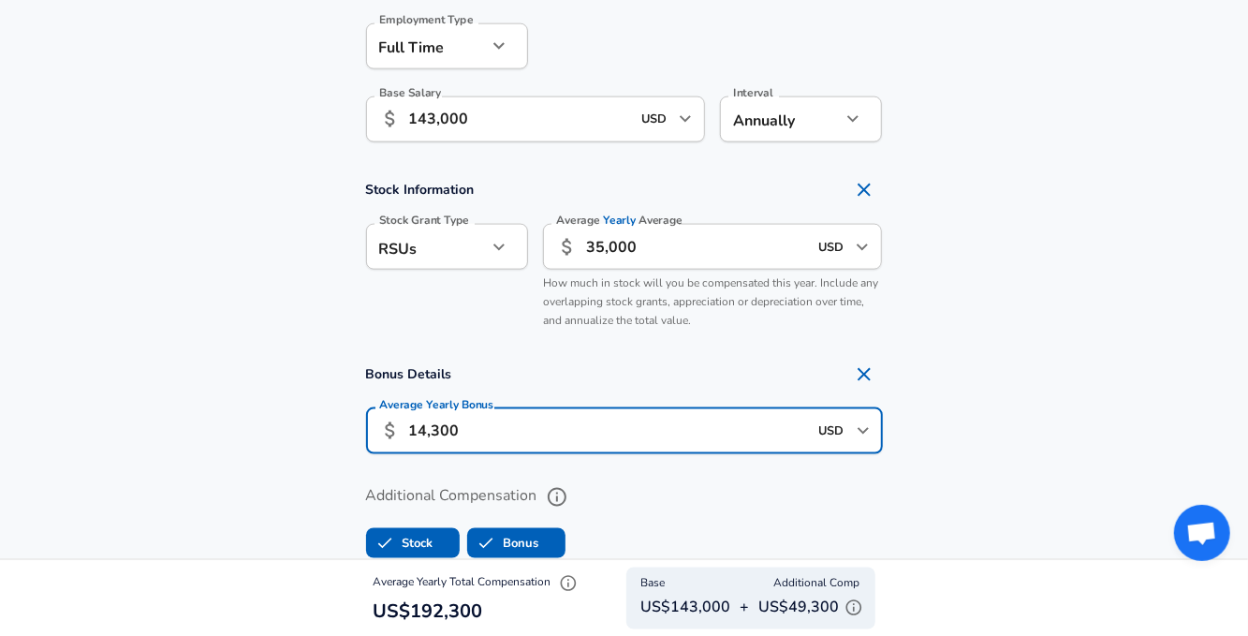
type input "14,300"
click at [1053, 377] on section "Bonus Details Average Yearly Bonus ​ 14,300 USD ​ Average Yearly Bonus" at bounding box center [624, 411] width 1248 height 111
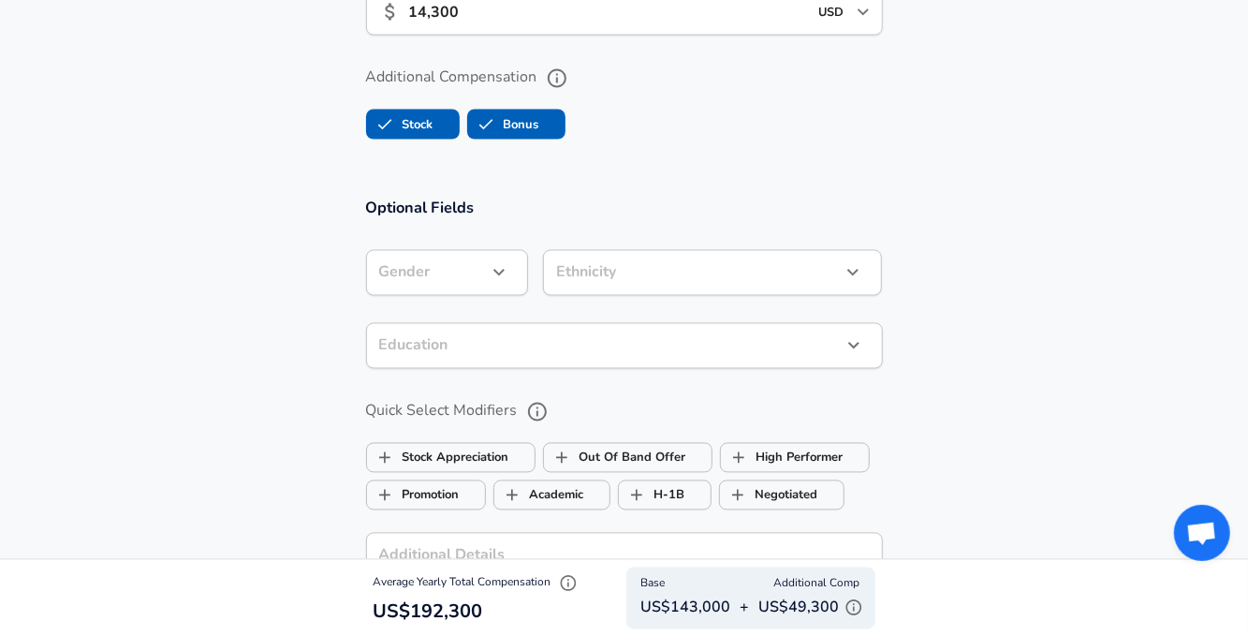
scroll to position [1851, 0]
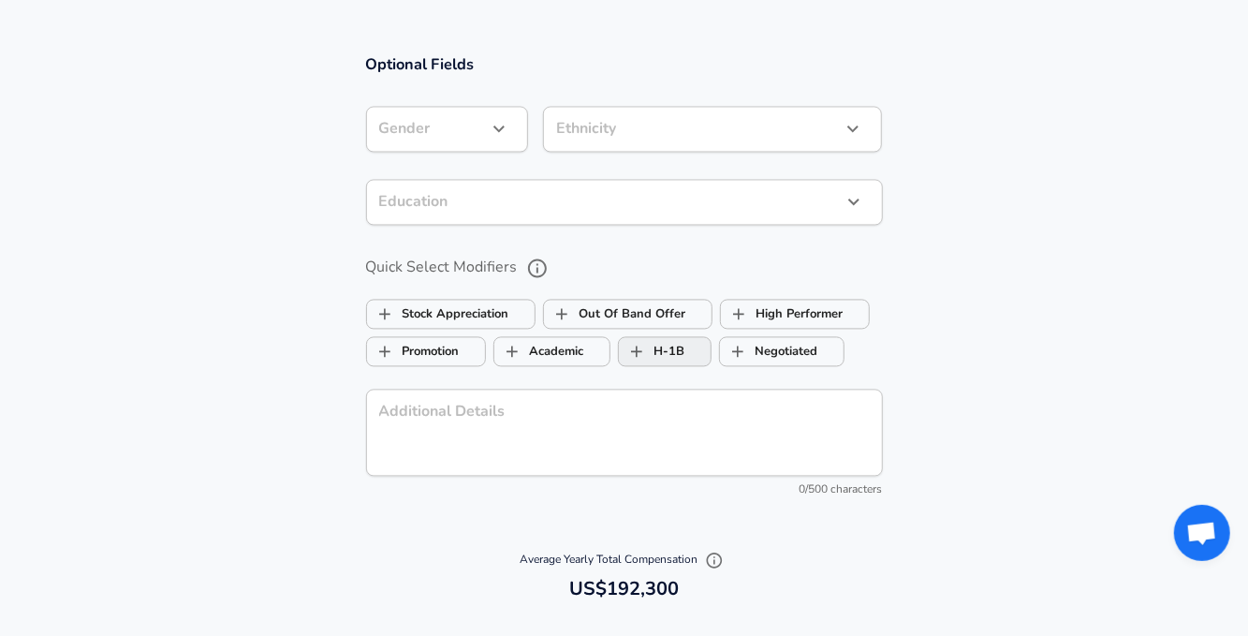
click at [664, 346] on label "H-1B" at bounding box center [652, 352] width 66 height 36
checkbox input "false"
click at [965, 366] on section "Optional Fields Gender ​ Gender Ethnicity ​ Ethnicity Education ​ Education Qui…" at bounding box center [624, 286] width 1248 height 504
click at [789, 306] on label "High Performer" at bounding box center [782, 315] width 123 height 36
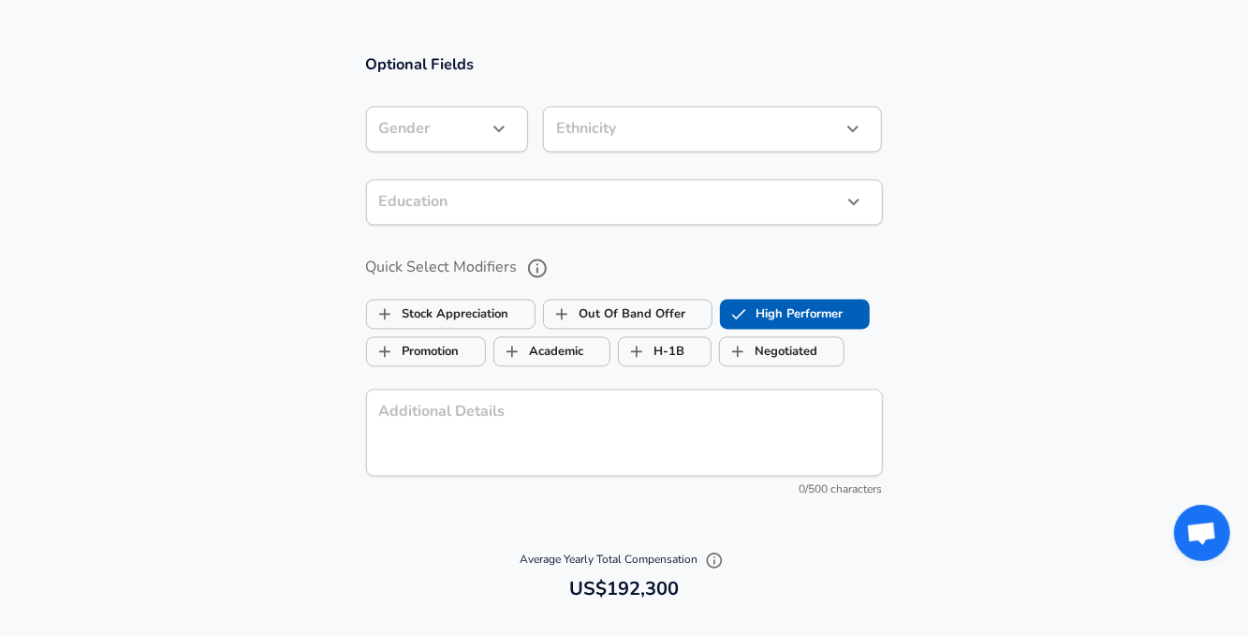
checkbox input "true"
click at [708, 358] on span "H-1B" at bounding box center [665, 352] width 92 height 36
checkbox input "true"
click at [403, 340] on label "Promotion" at bounding box center [413, 352] width 93 height 36
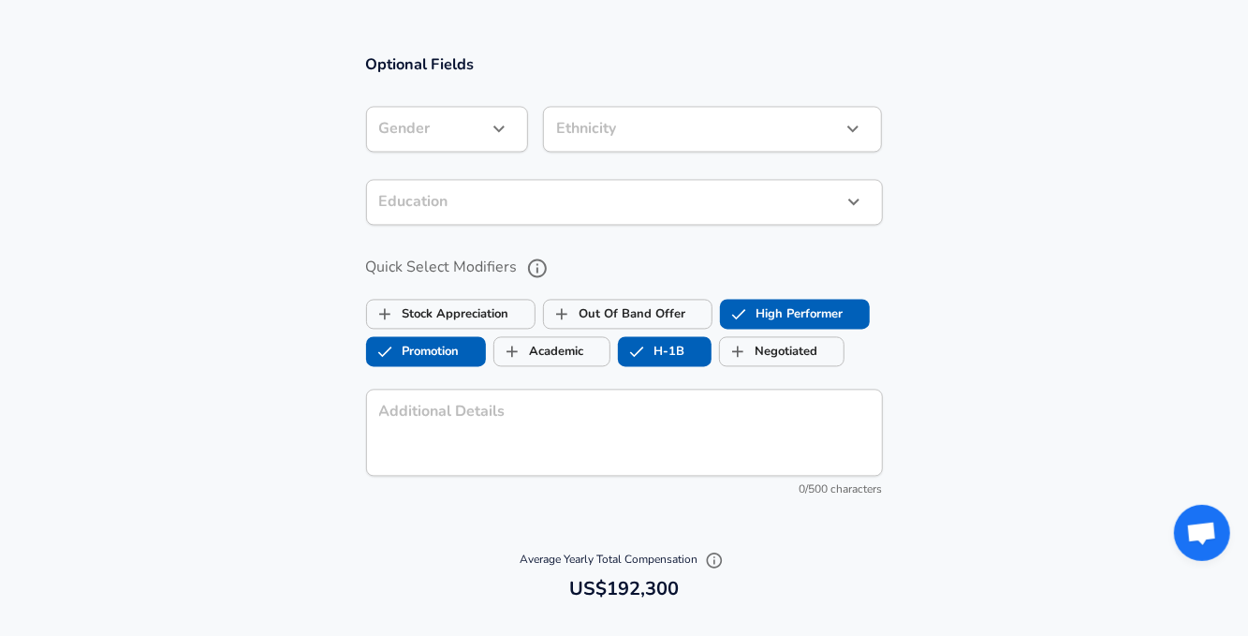
click at [403, 340] on label "Promotion" at bounding box center [413, 352] width 93 height 36
checkbox input "false"
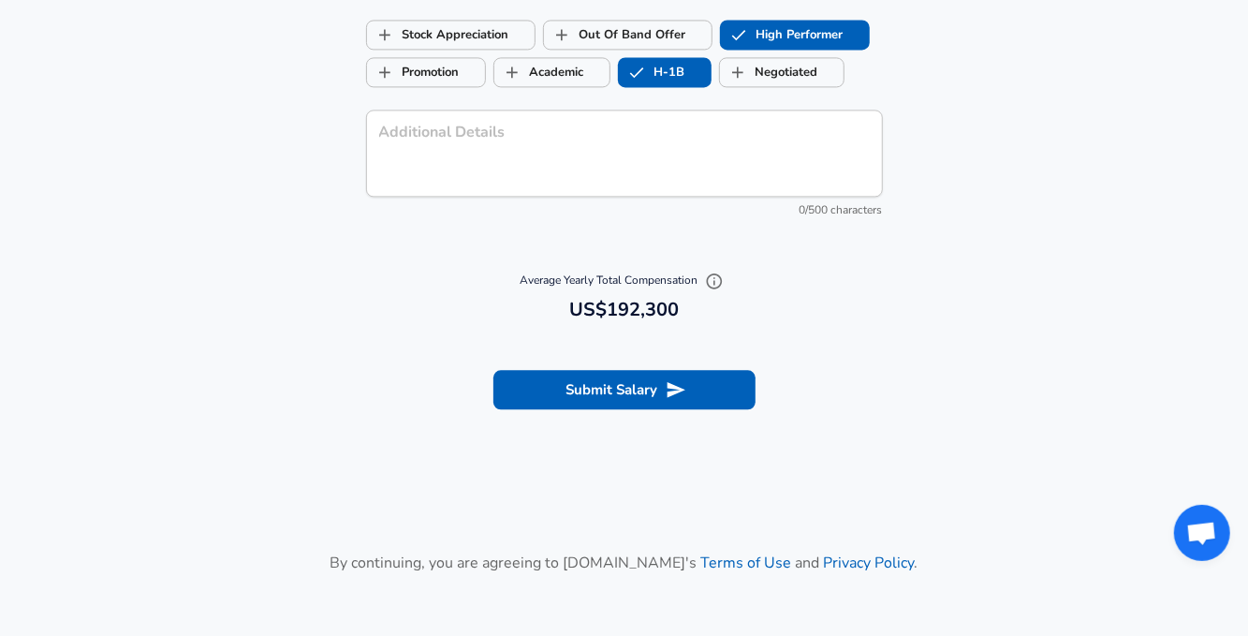
scroll to position [1756, 0]
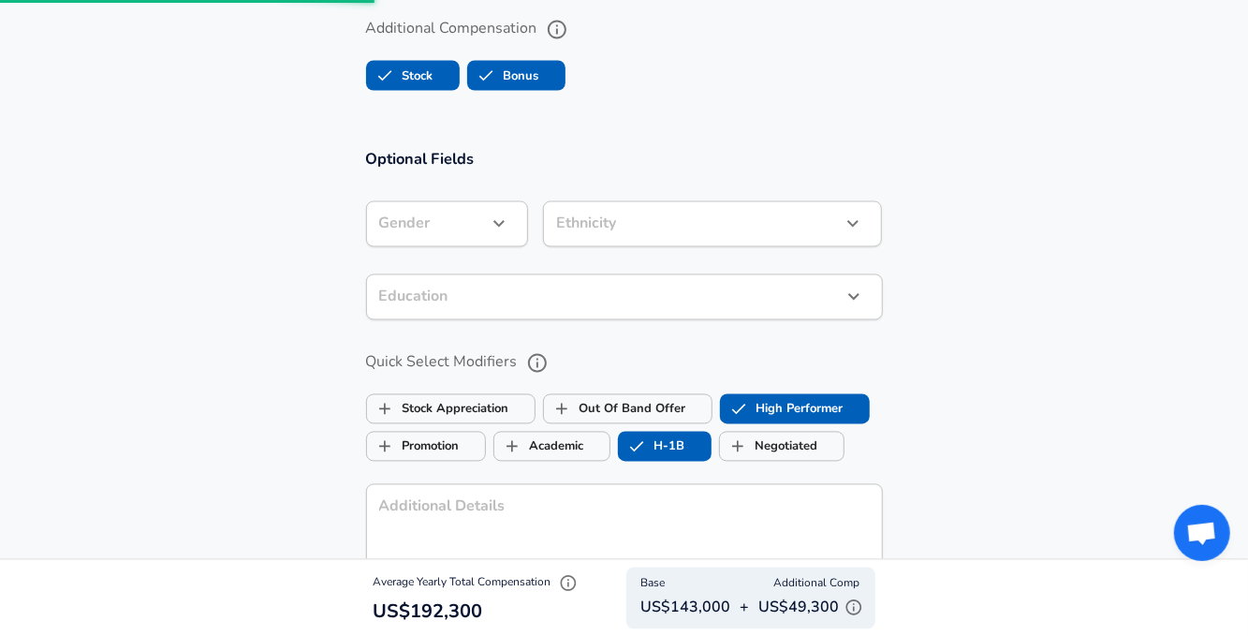
scroll to position [843, 0]
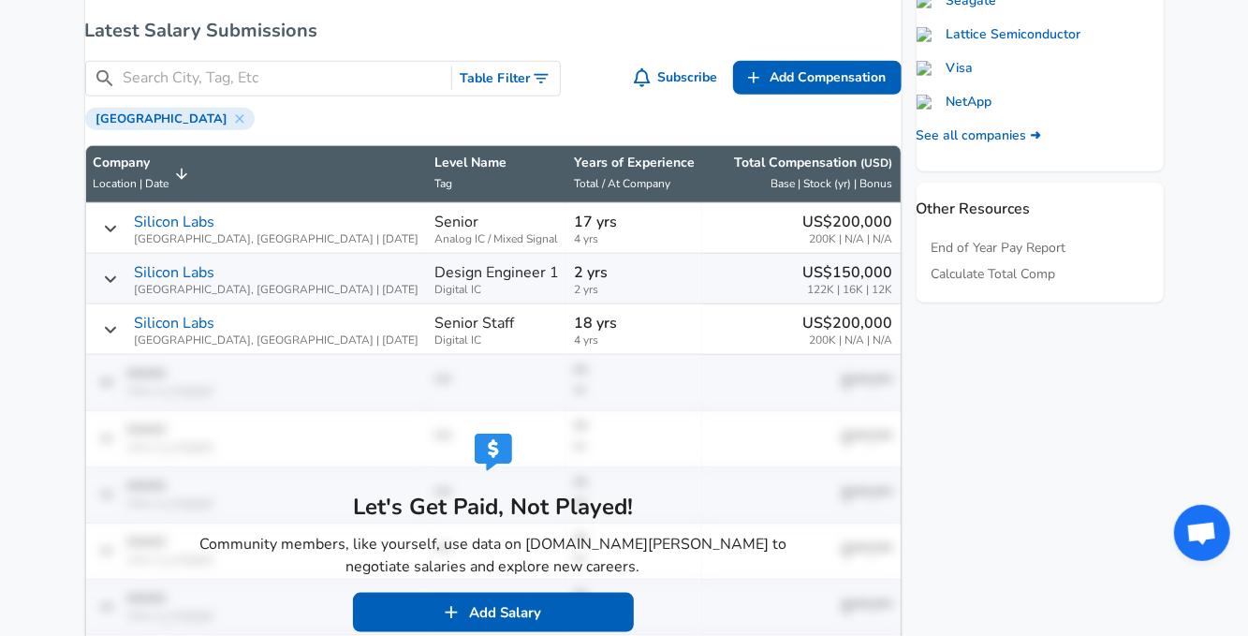
scroll to position [2, 0]
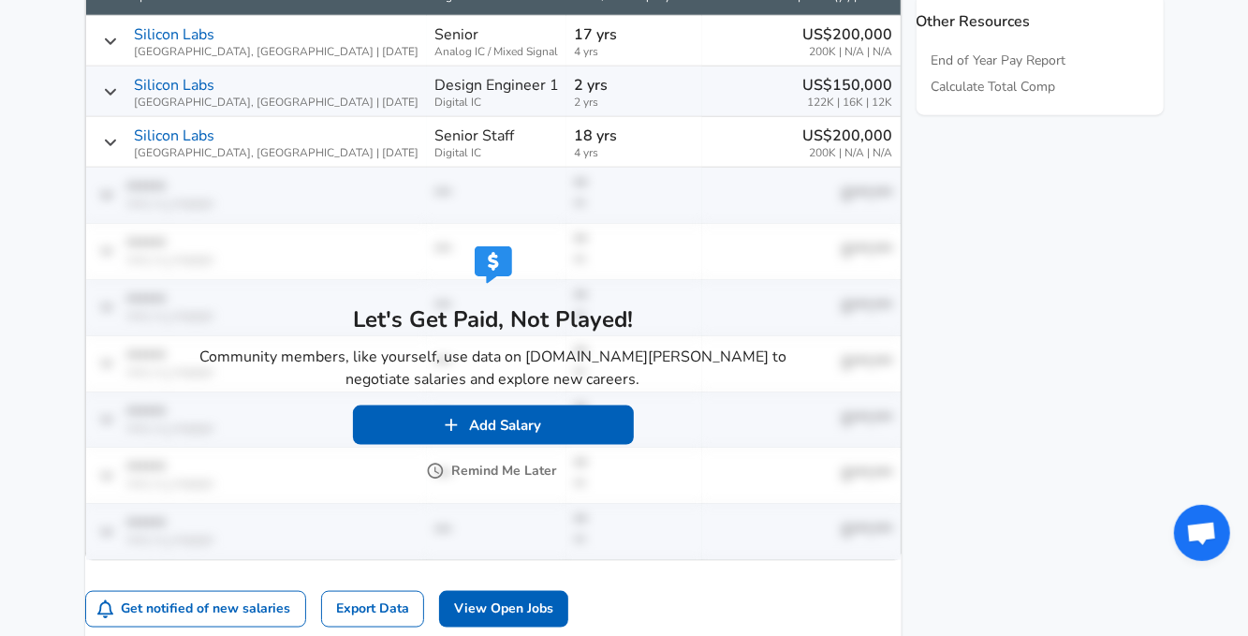
click at [440, 470] on button "Remind Me Later" at bounding box center [493, 471] width 127 height 23
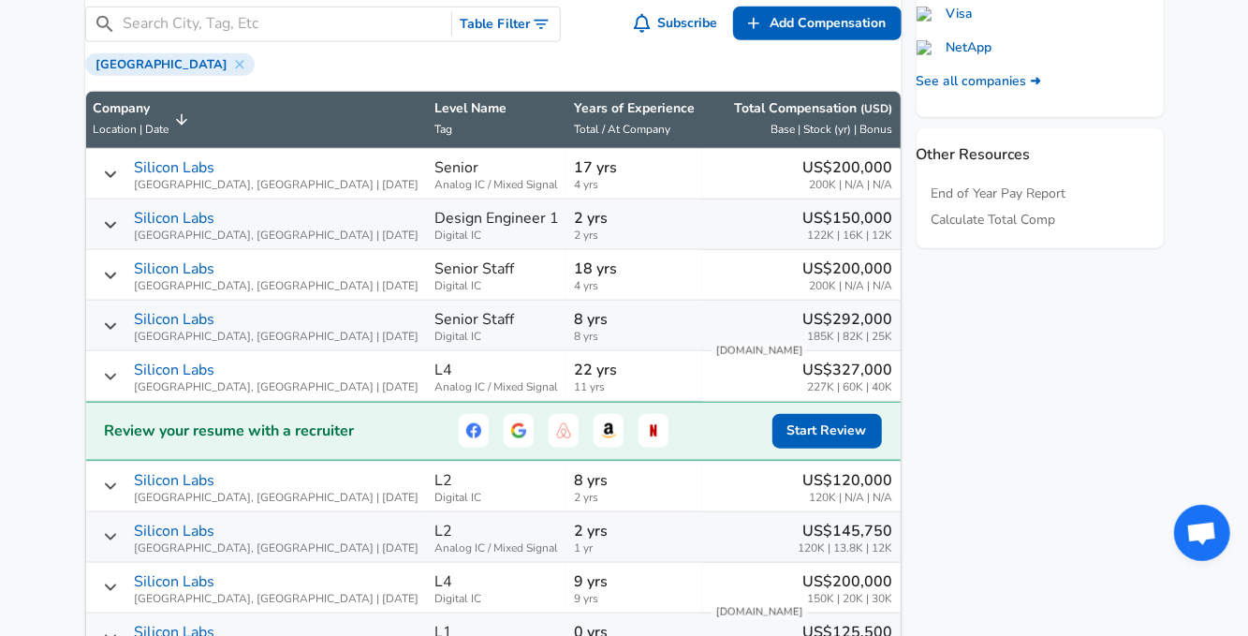
scroll to position [938, 0]
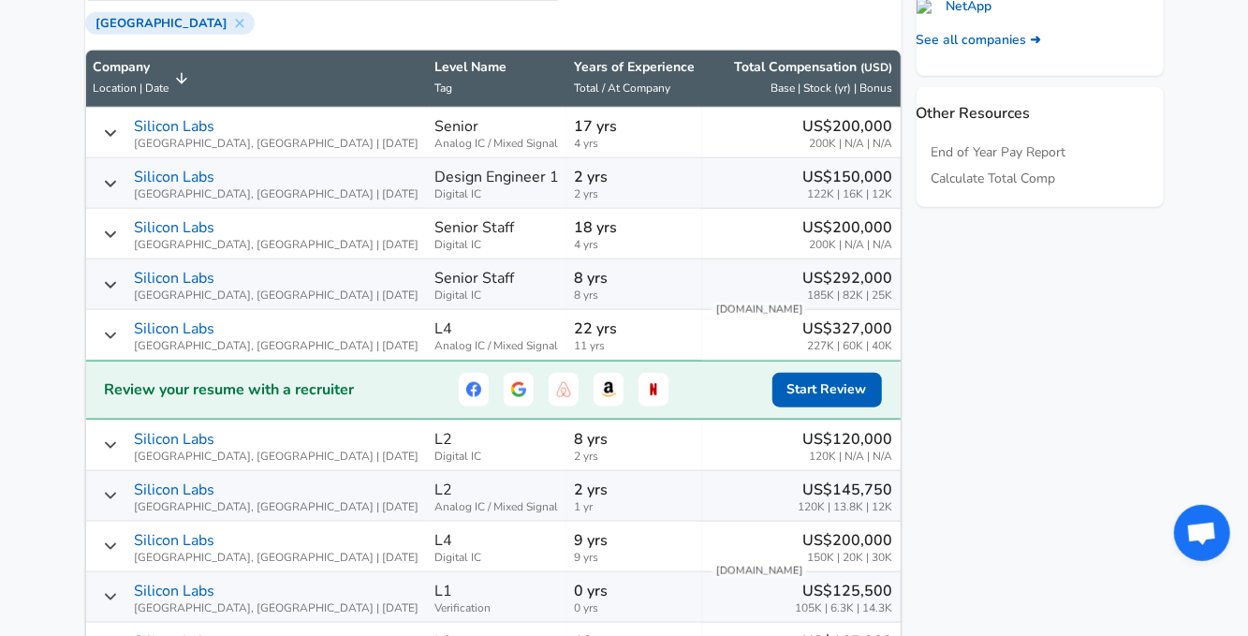
click at [215, 340] on p "Silicon Labs" at bounding box center [175, 328] width 81 height 22
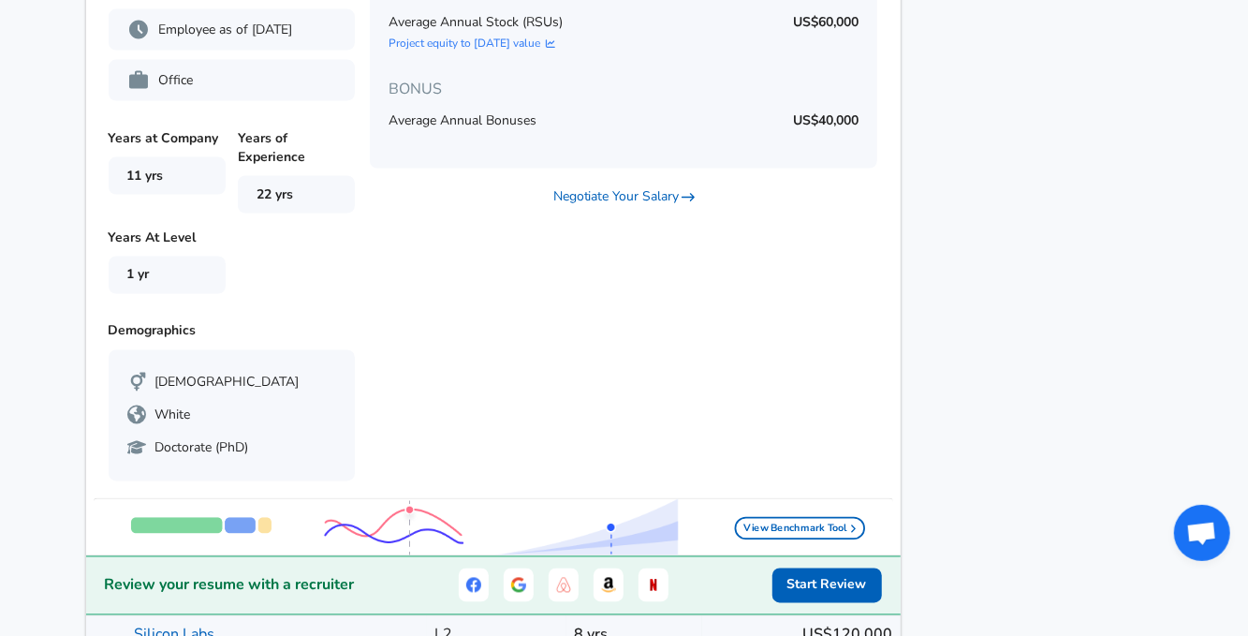
scroll to position [1407, 0]
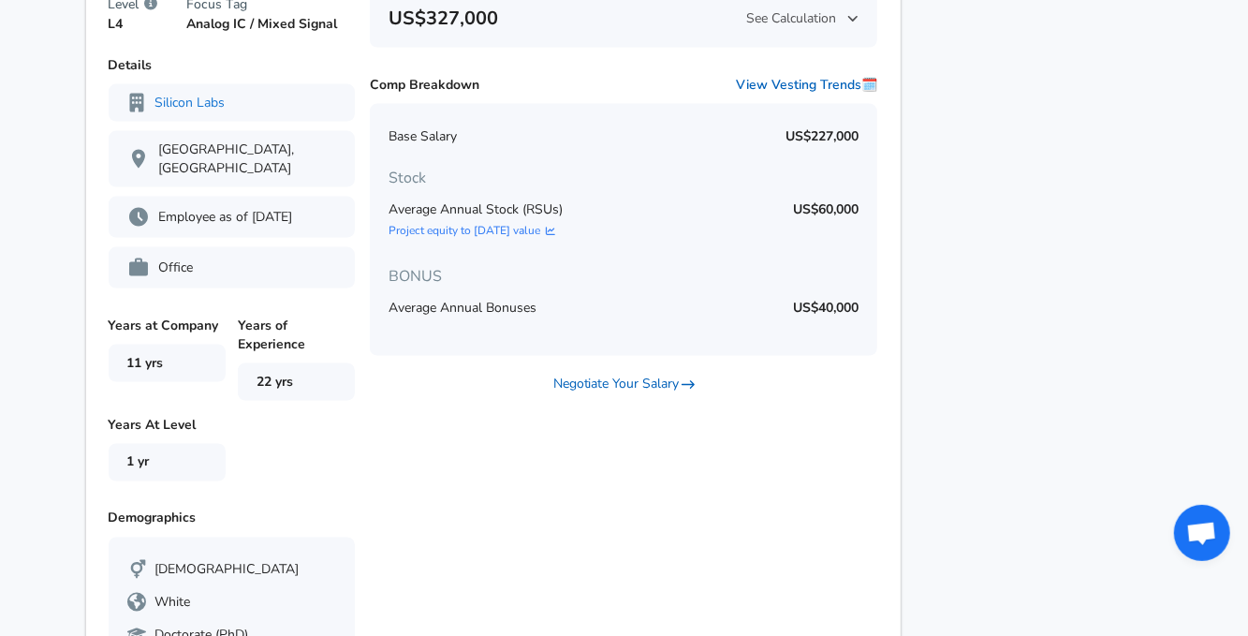
click at [863, 537] on div "Principal Design Engineer Level L4 Focus Tag Analog IC / Mixed Signal Average A…" at bounding box center [486, 292] width 815 height 771
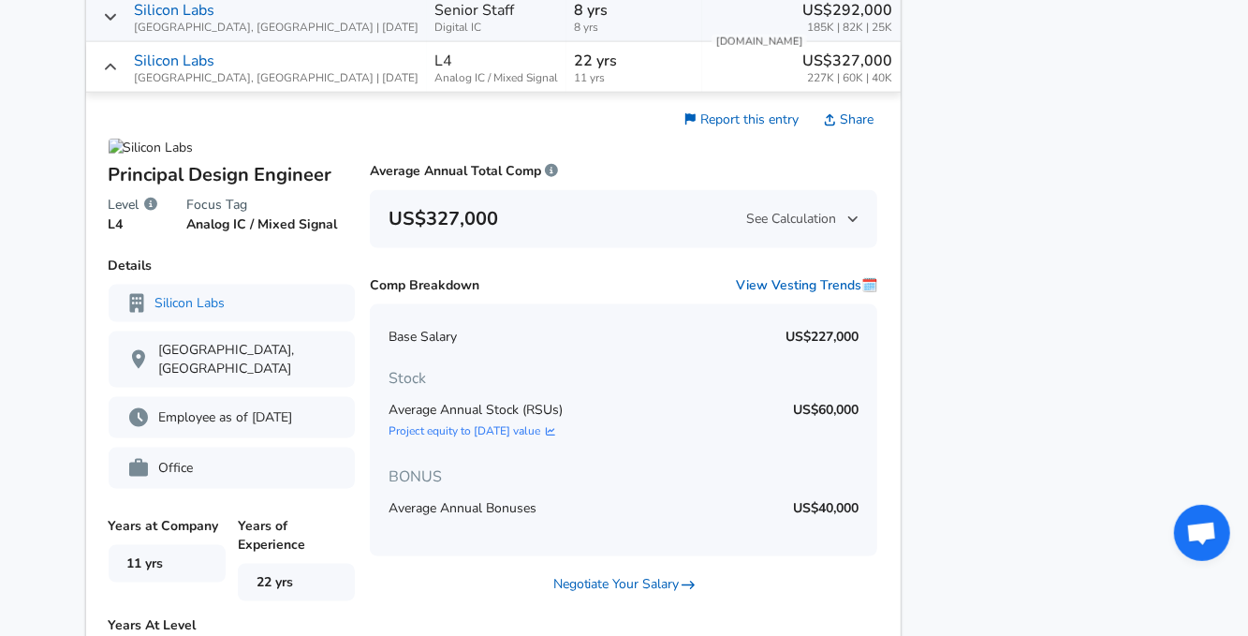
scroll to position [1219, 0]
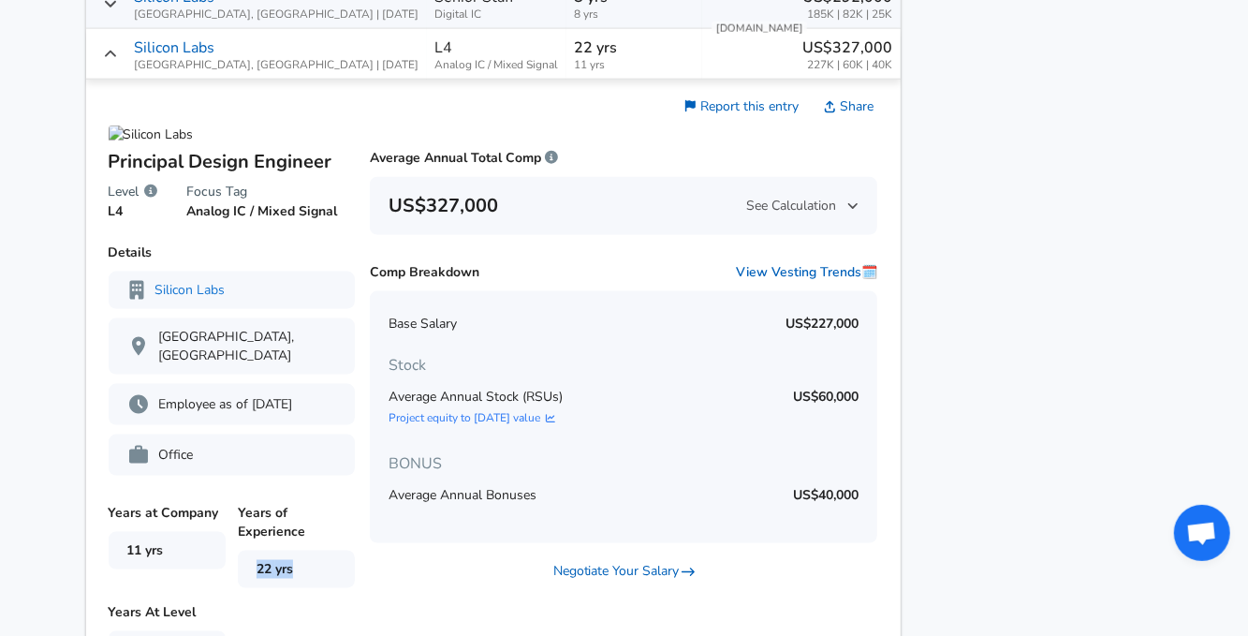
drag, startPoint x: 306, startPoint y: 567, endPoint x: 273, endPoint y: 569, distance: 32.9
click at [273, 569] on span "22 yrs" at bounding box center [296, 569] width 117 height 37
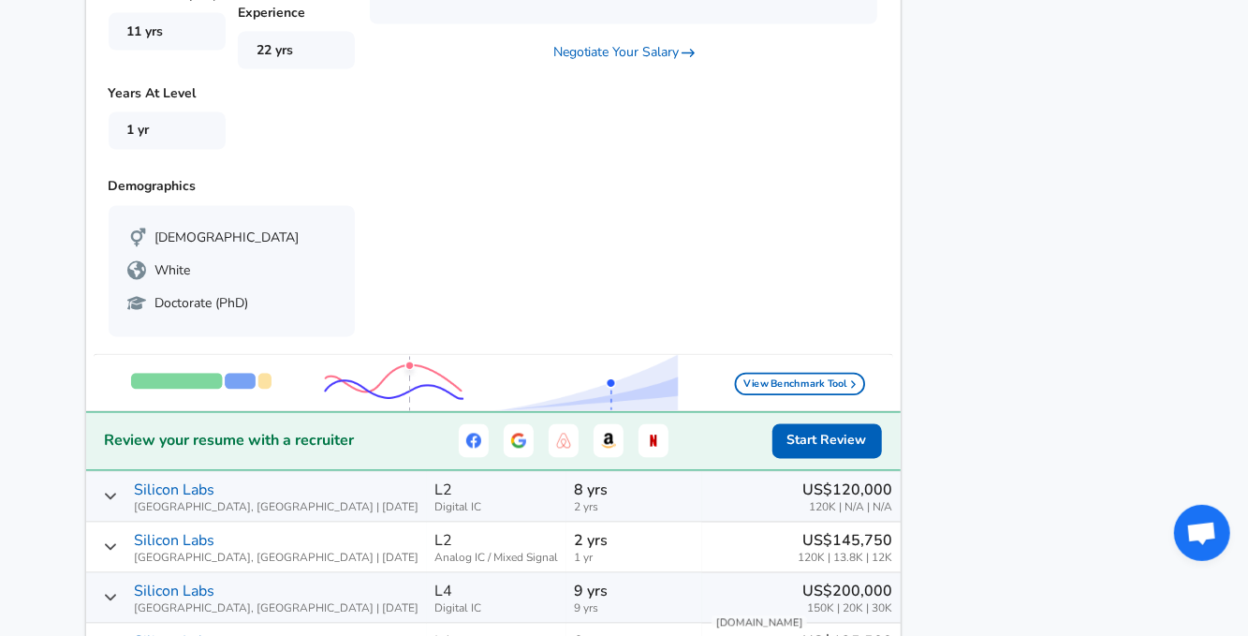
scroll to position [1781, 0]
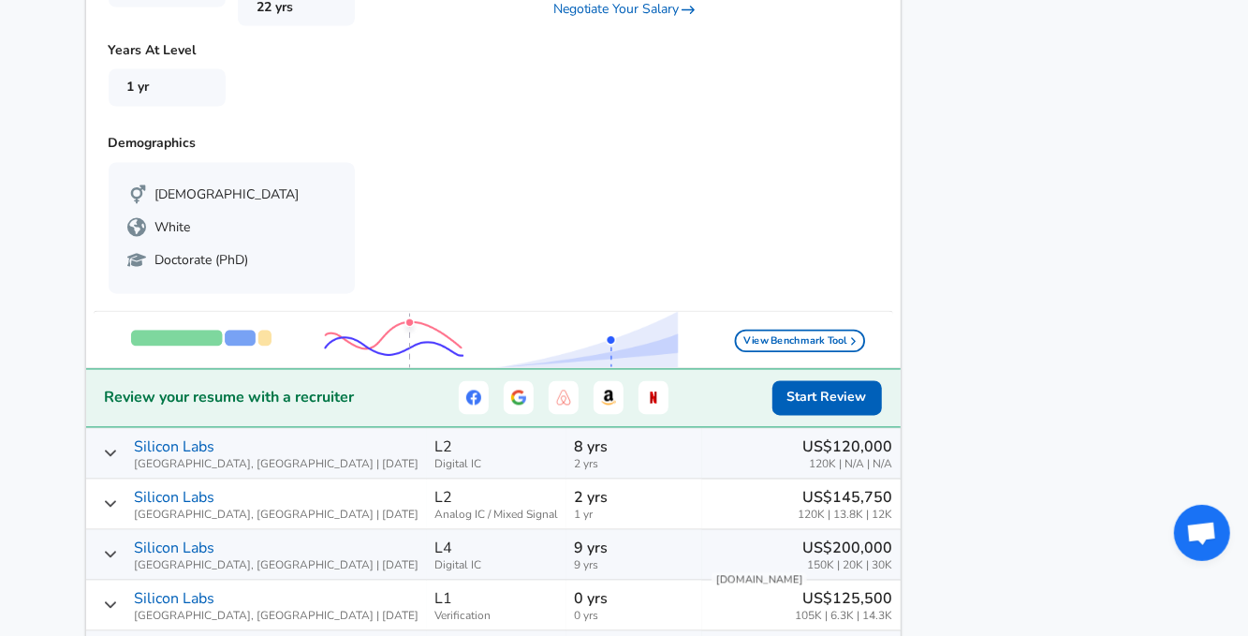
click at [215, 487] on p "Silicon Labs" at bounding box center [175, 498] width 81 height 22
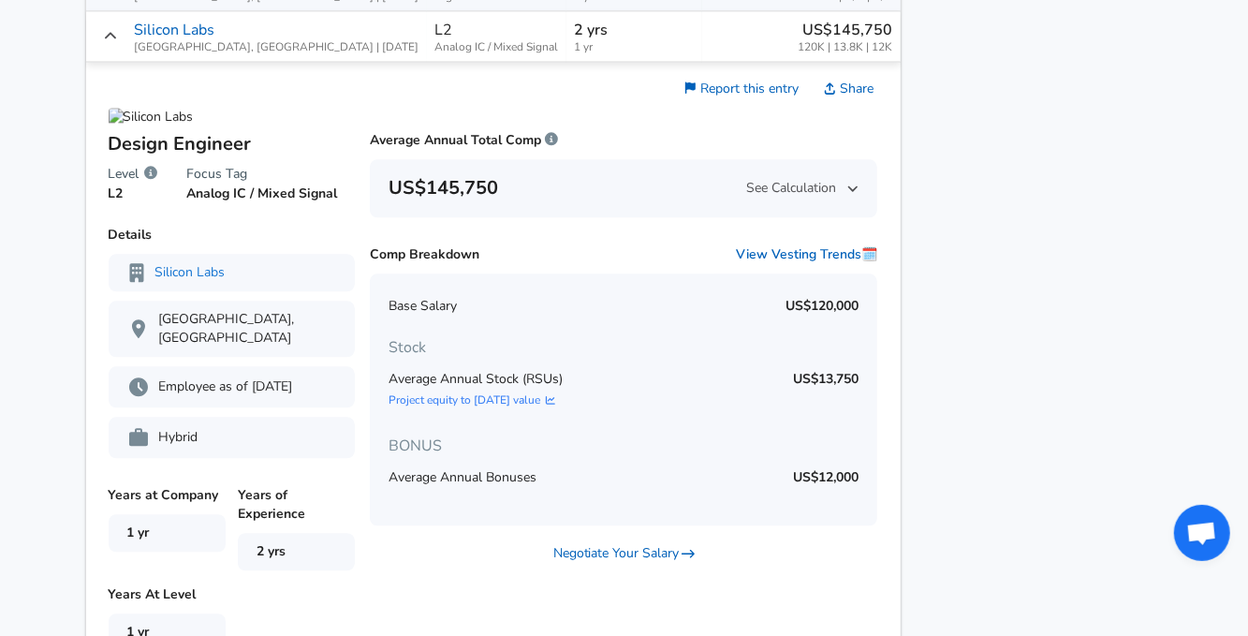
scroll to position [1875, 0]
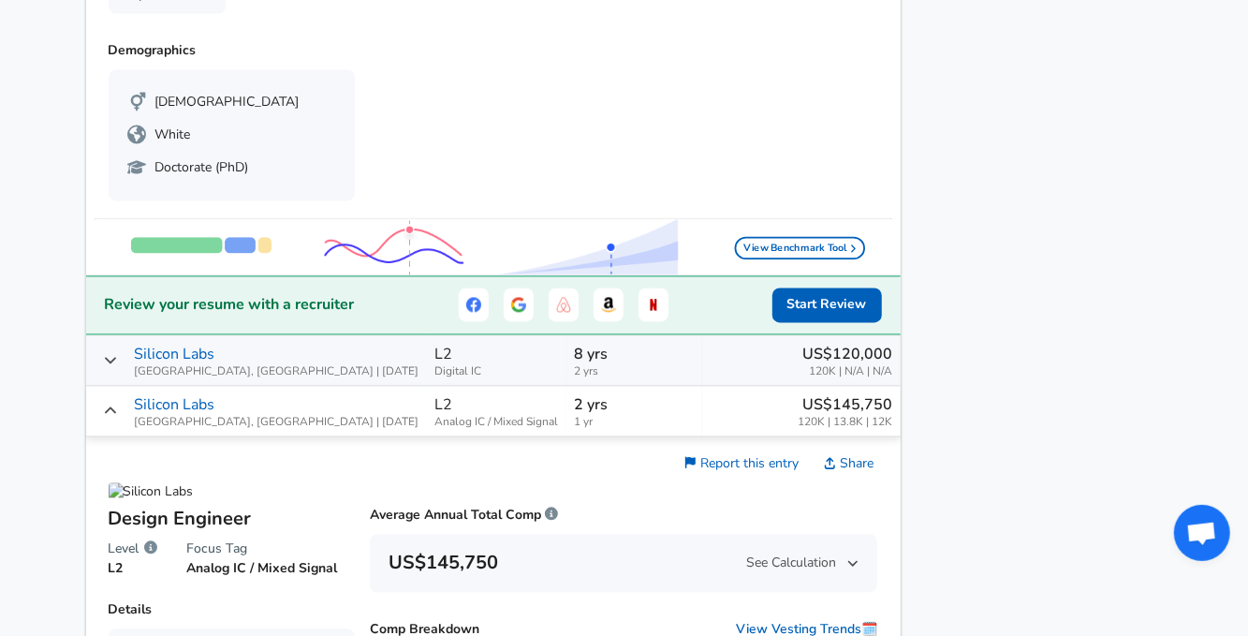
click at [118, 403] on icon "Salary Submissions" at bounding box center [110, 410] width 15 height 15
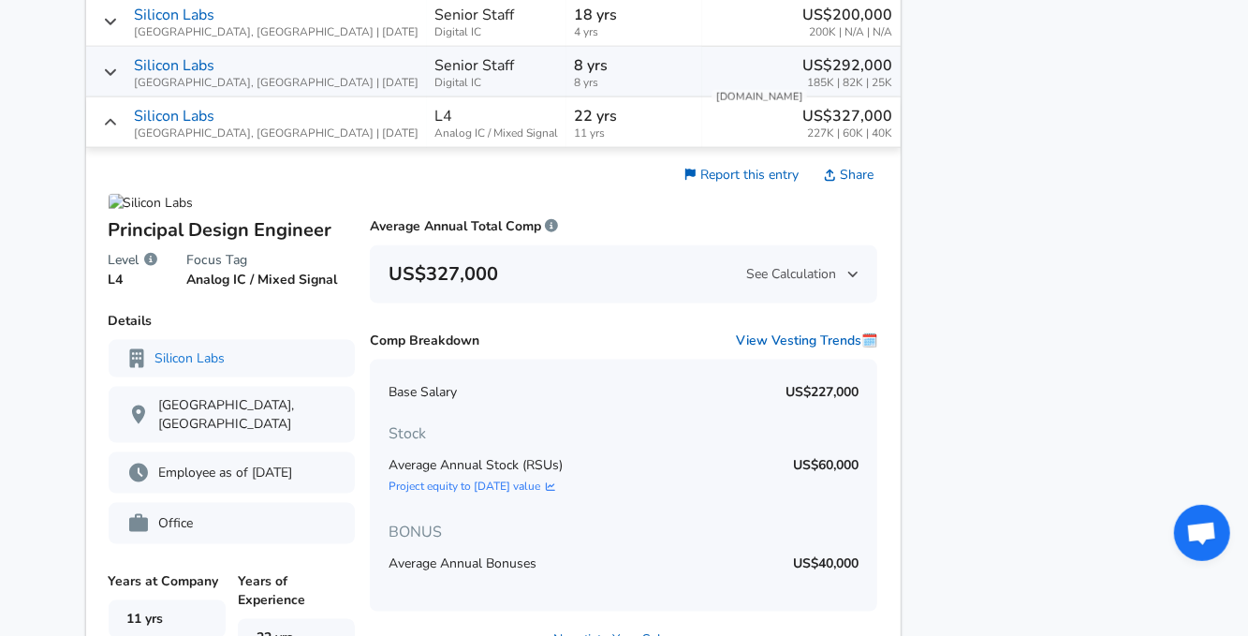
scroll to position [938, 0]
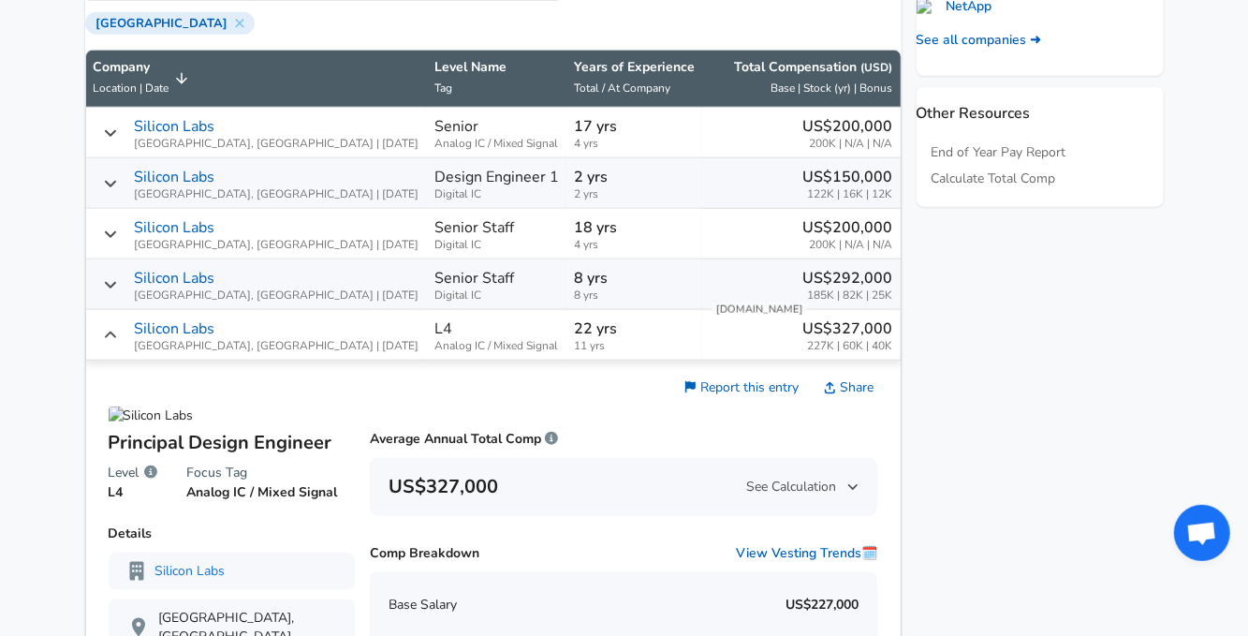
click at [118, 139] on icon "Salary Submissions" at bounding box center [110, 132] width 15 height 15
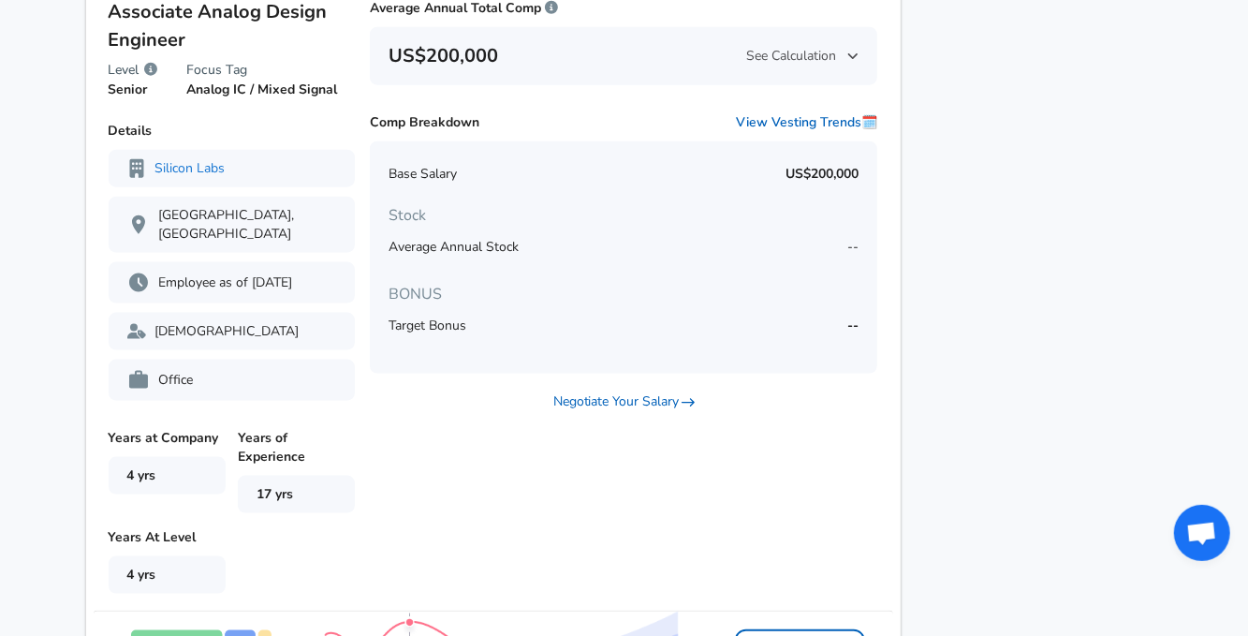
scroll to position [1126, 0]
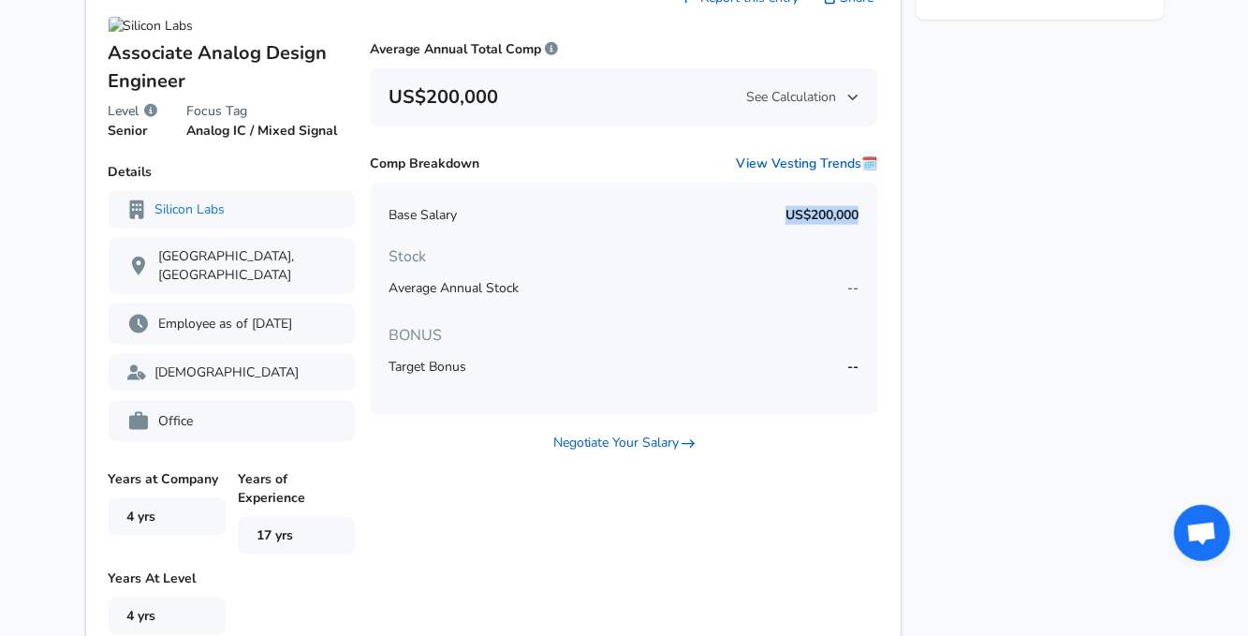
drag, startPoint x: 762, startPoint y: 221, endPoint x: 834, endPoint y: 221, distance: 72.1
click at [834, 221] on p "US$200,000" at bounding box center [822, 215] width 73 height 19
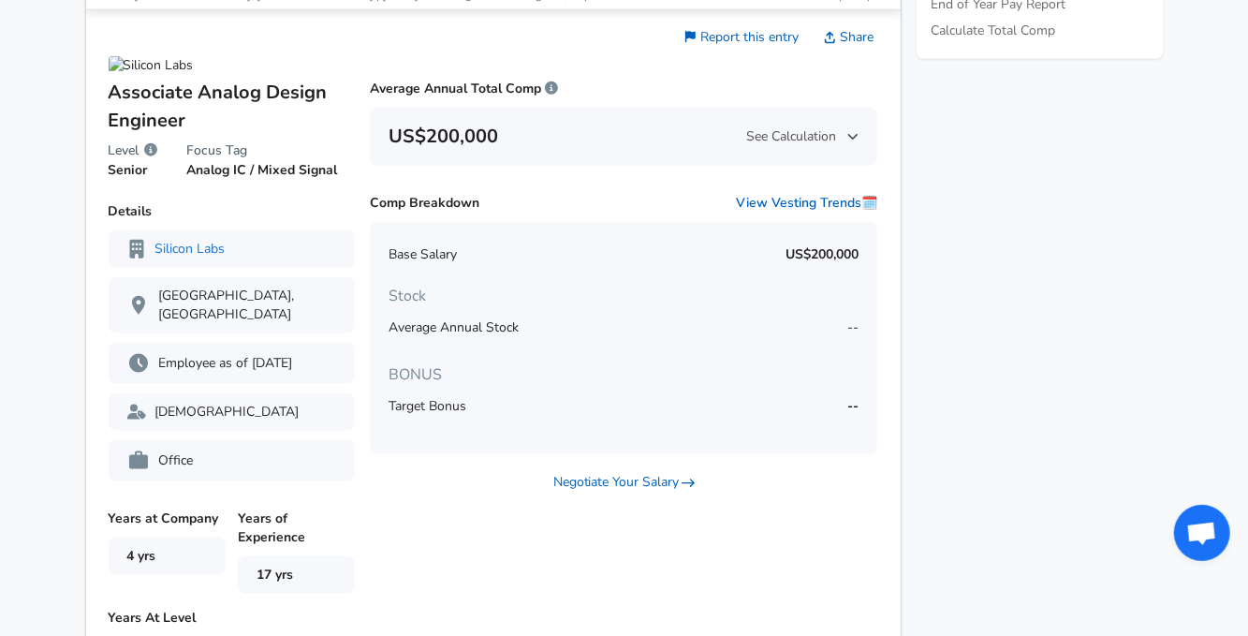
scroll to position [1044, 0]
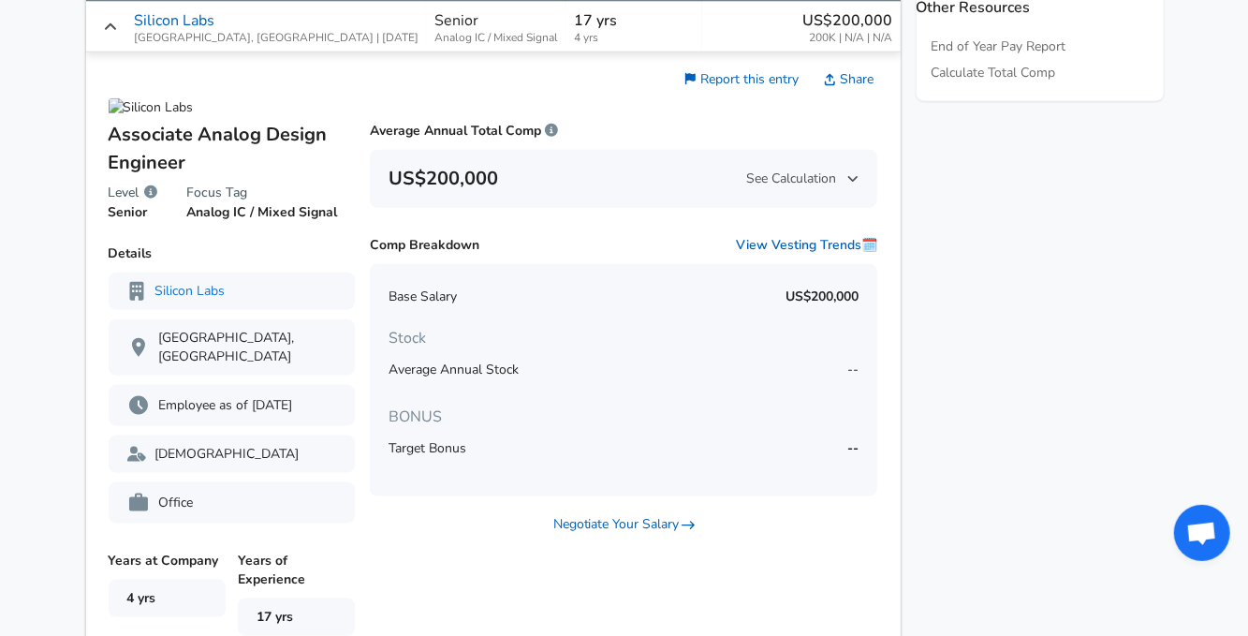
click at [108, 38] on td "Silicon Labs [GEOGRAPHIC_DATA], [GEOGRAPHIC_DATA] | [DATE]" at bounding box center [256, 27] width 341 height 51
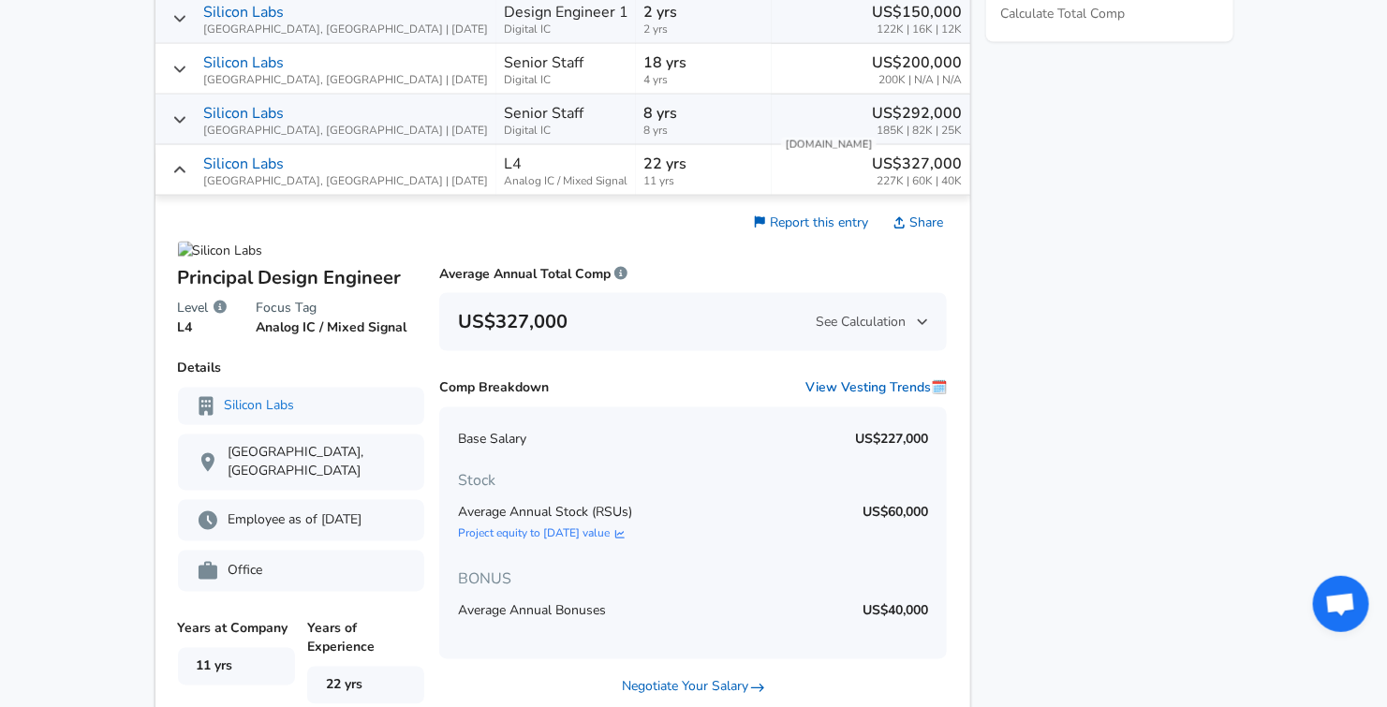
scroll to position [937, 0]
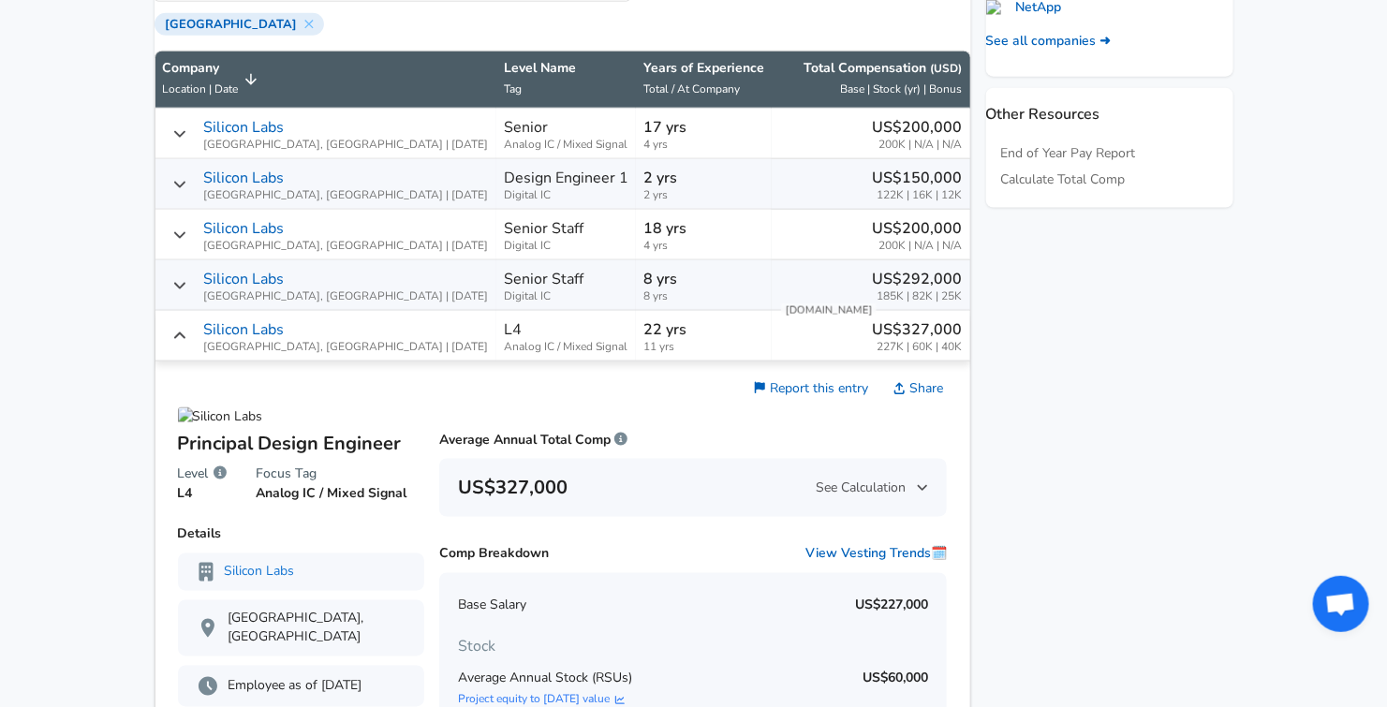
click at [184, 339] on icon "Salary Submissions" at bounding box center [178, 335] width 11 height 7
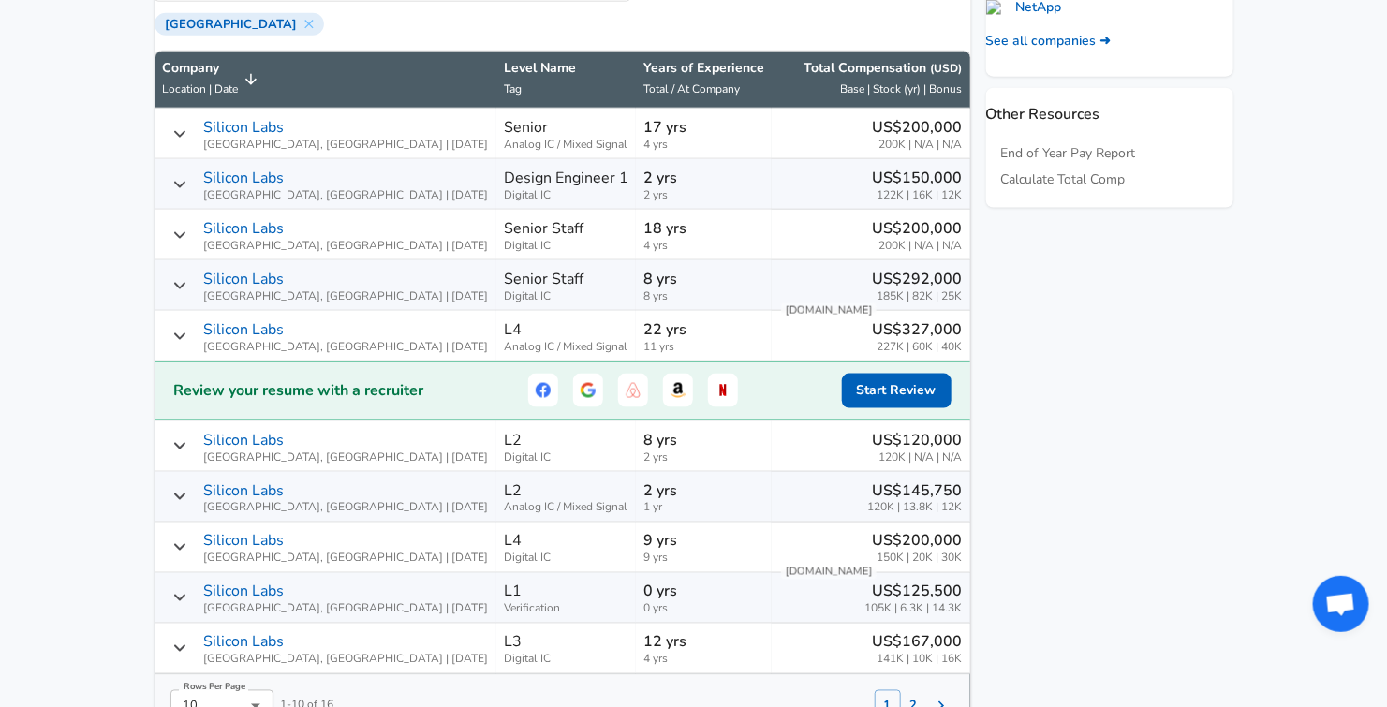
click at [184, 500] on icon "Salary Submissions" at bounding box center [178, 497] width 11 height 7
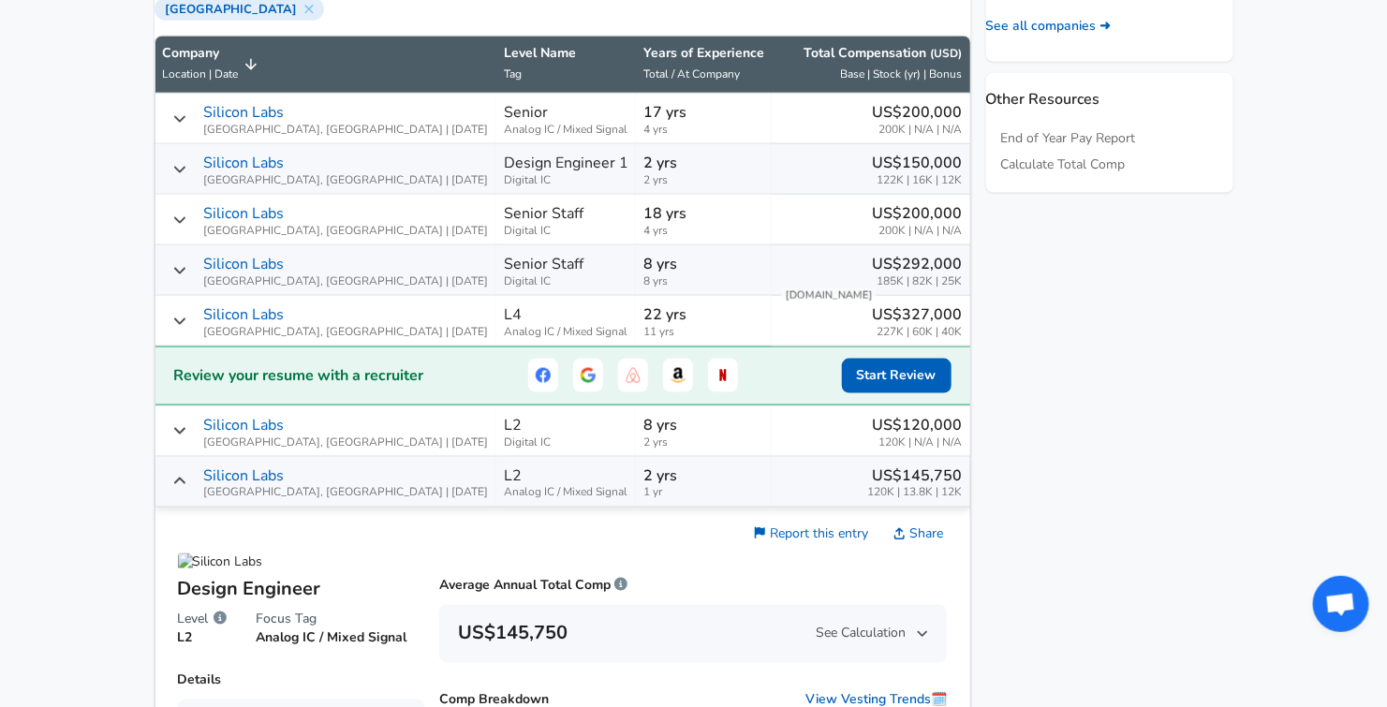
scroll to position [1250, 0]
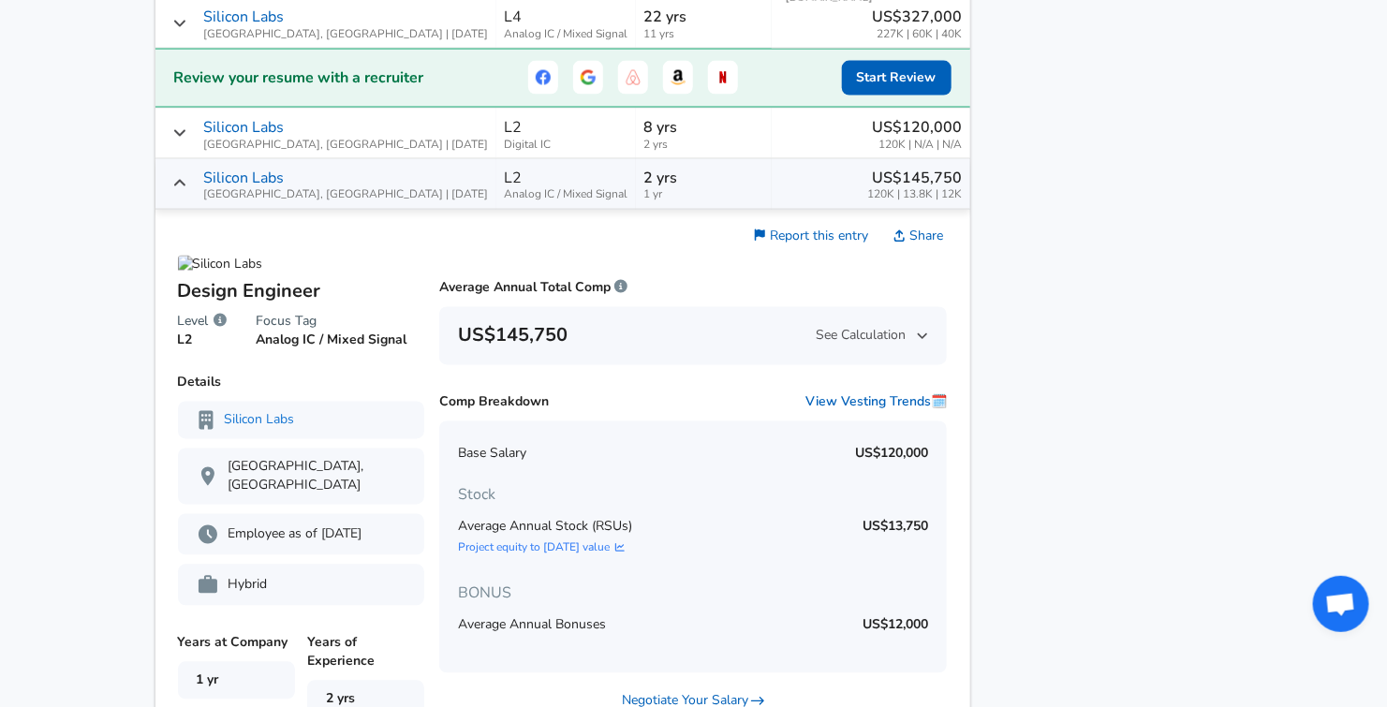
click at [262, 524] on p "Employee as of [DATE]" at bounding box center [301, 535] width 209 height 22
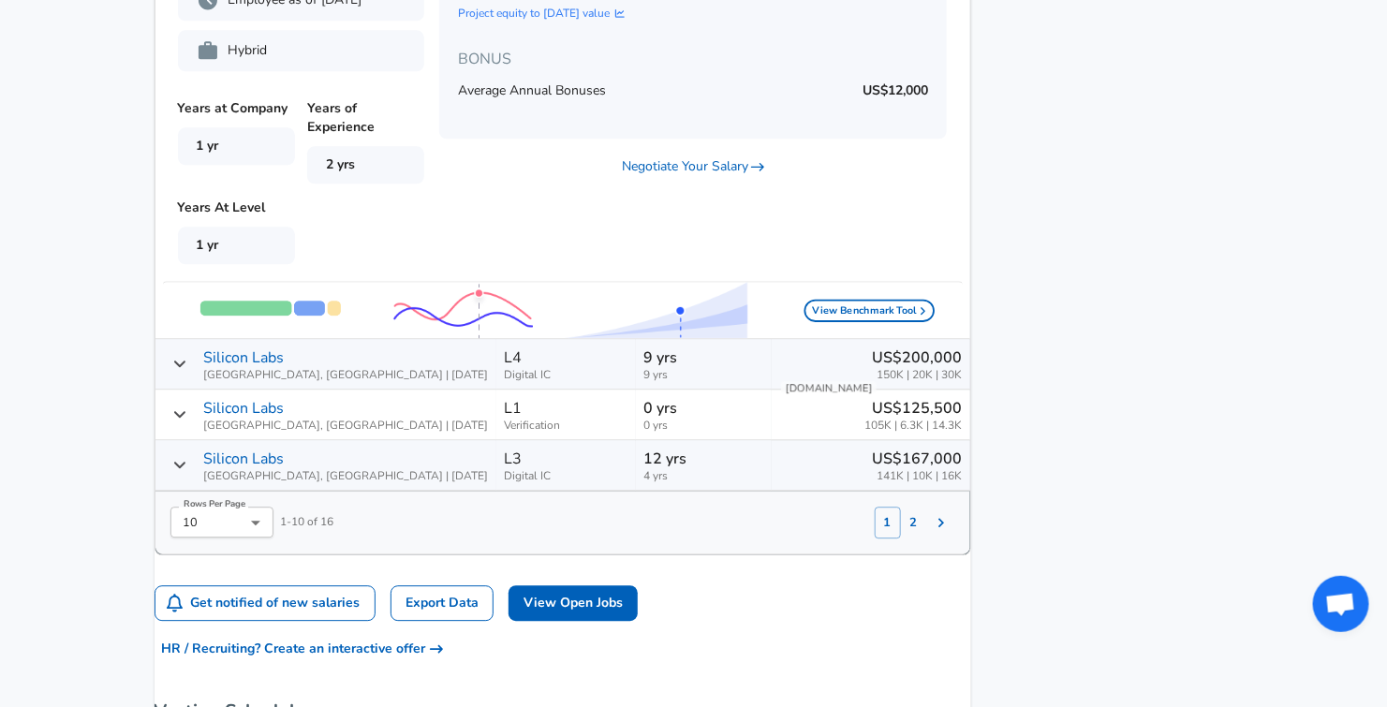
scroll to position [1875, 0]
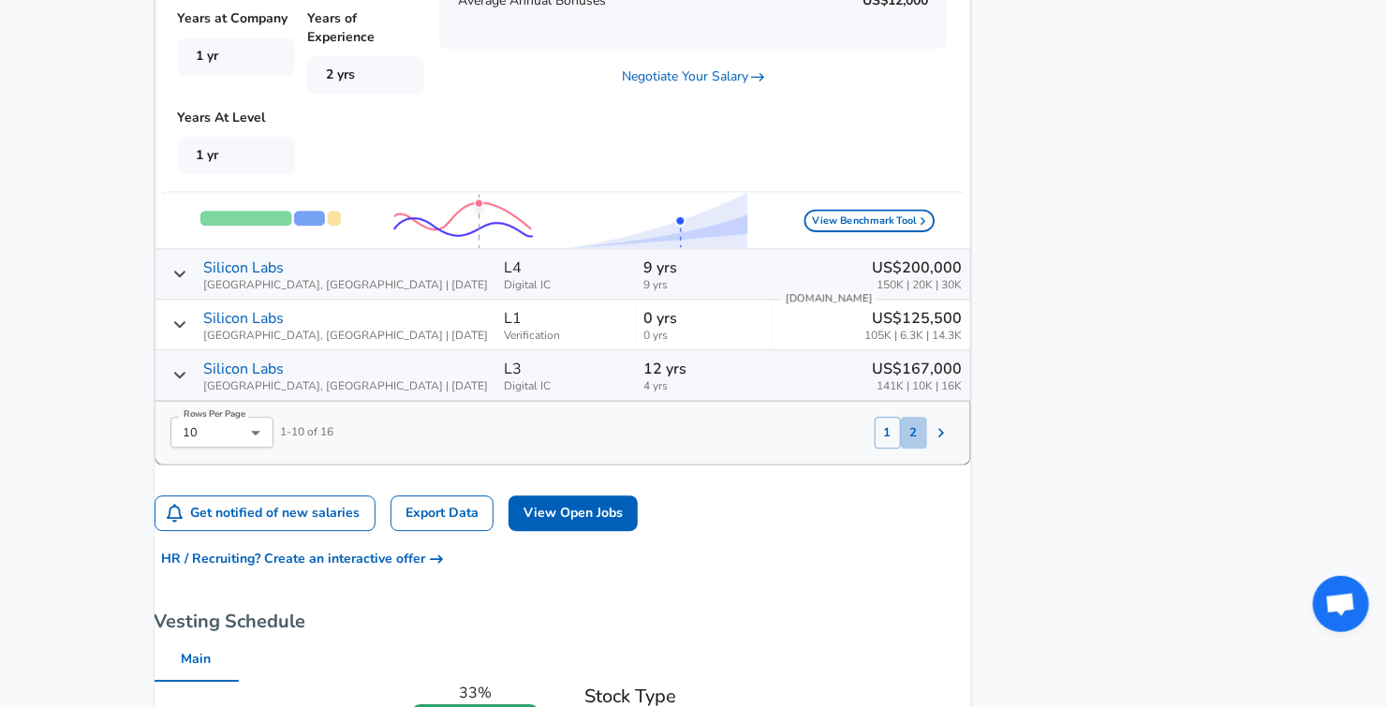
click at [901, 442] on button "2" at bounding box center [914, 433] width 26 height 32
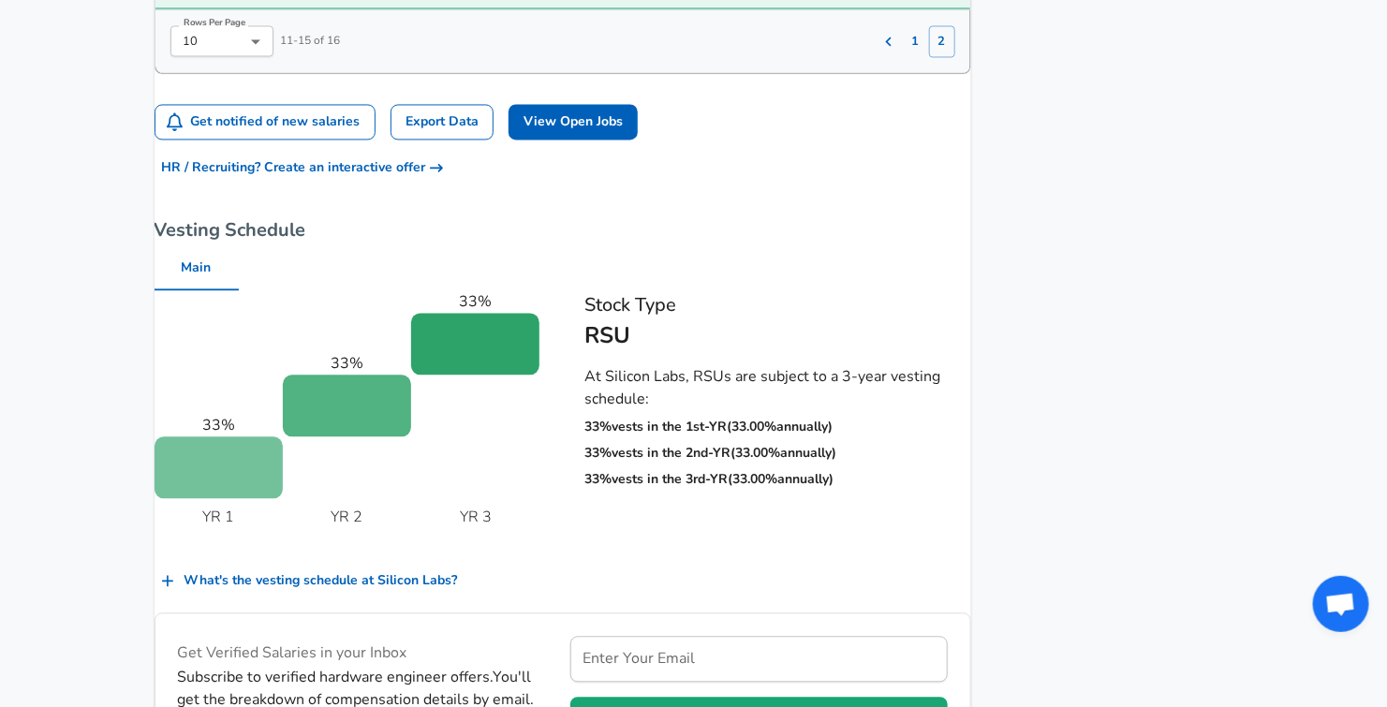
scroll to position [1181, 0]
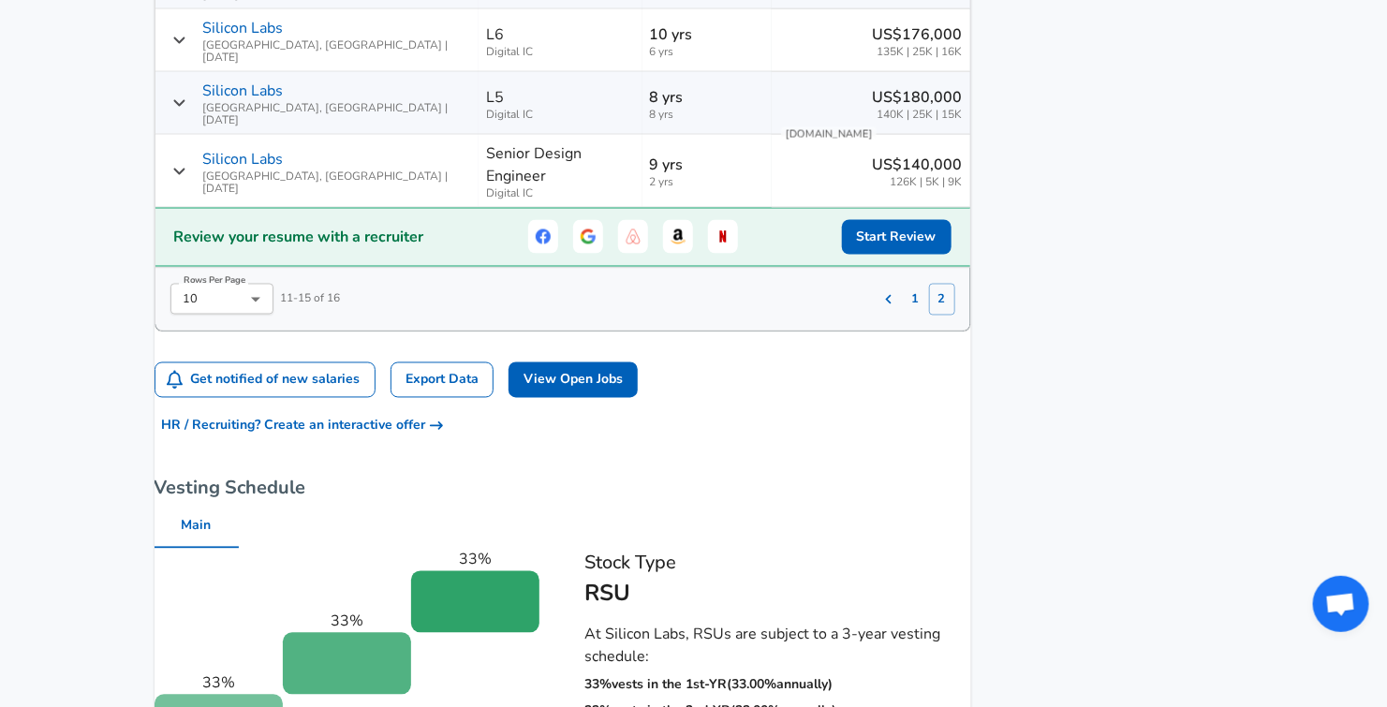
click at [903, 284] on button "1" at bounding box center [916, 300] width 26 height 32
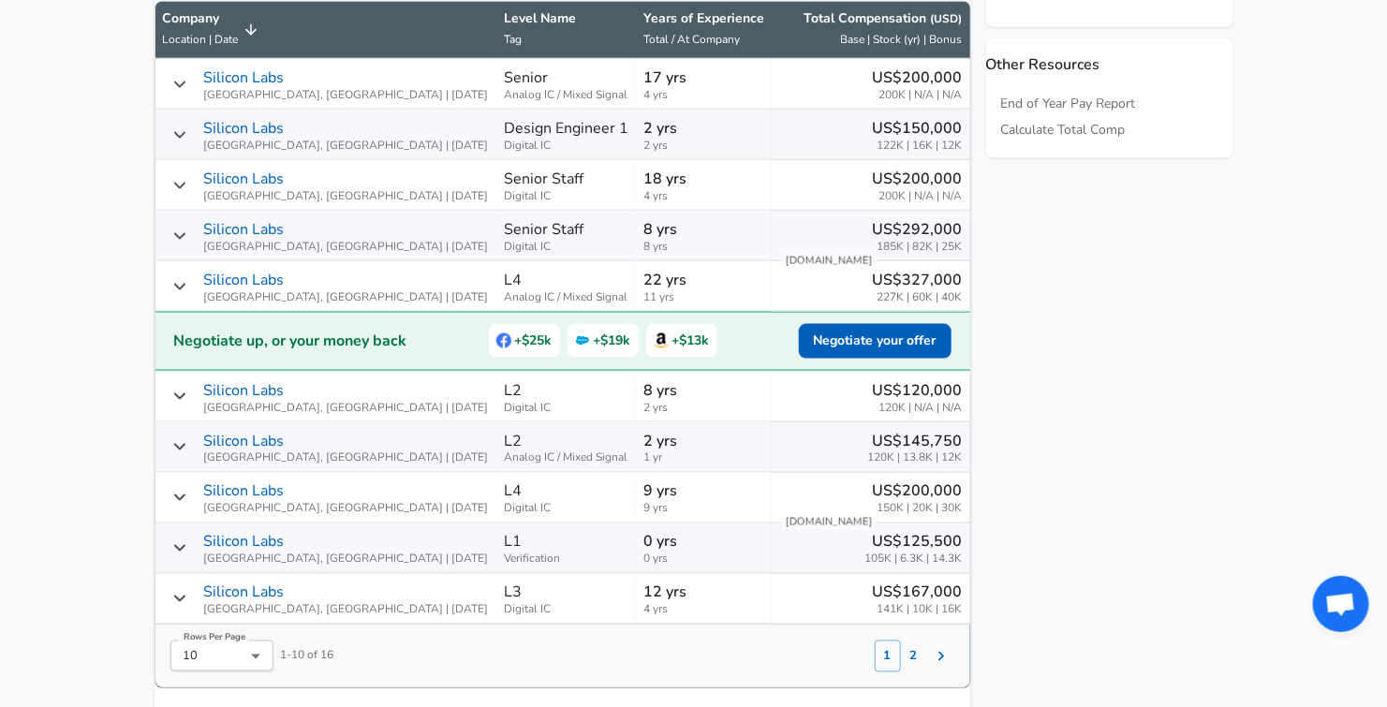
scroll to position [985, 0]
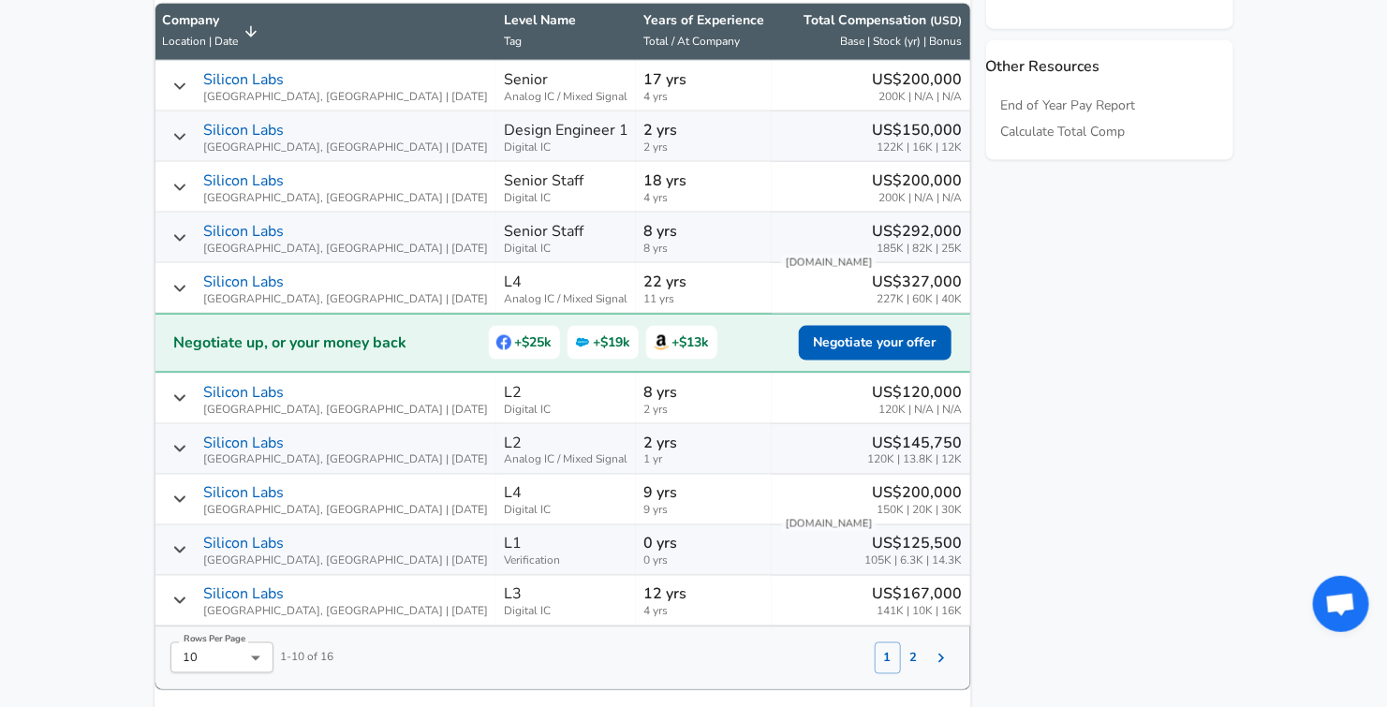
click at [187, 456] on icon "Salary Submissions" at bounding box center [179, 448] width 15 height 15
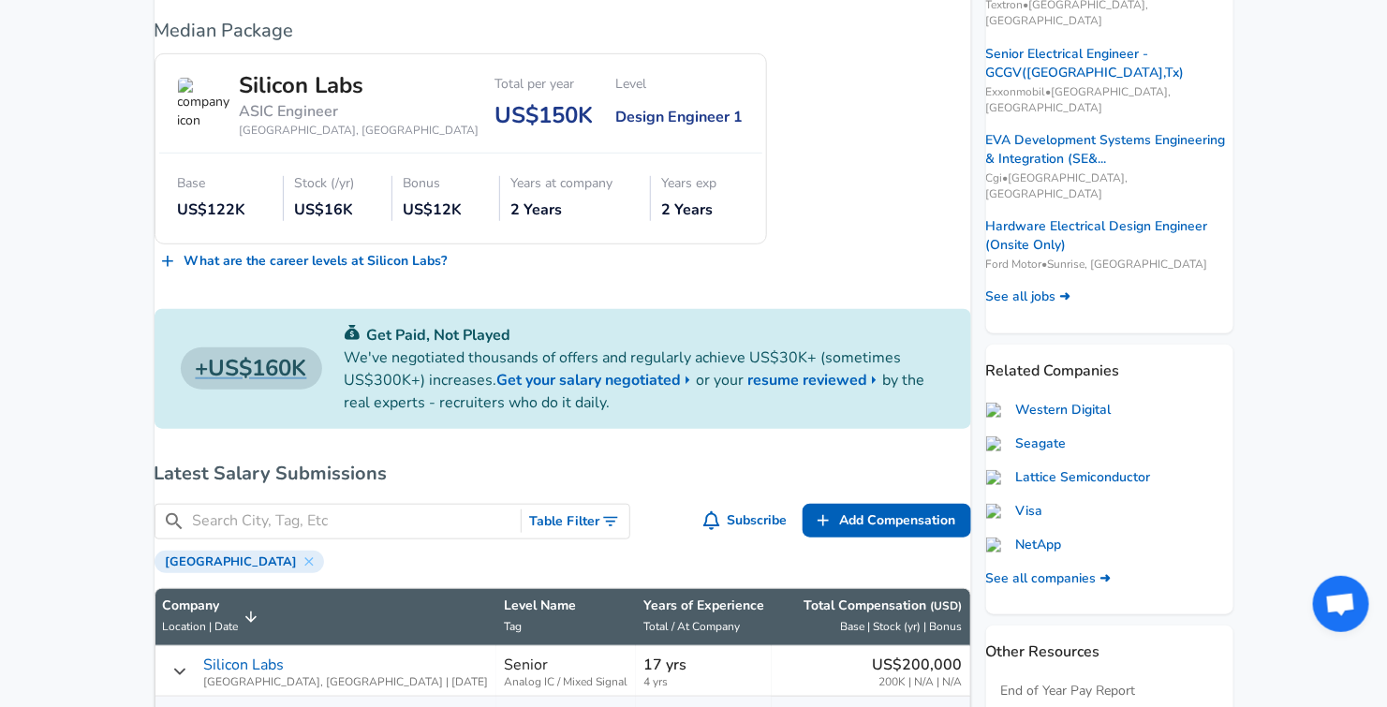
scroll to position [608, 0]
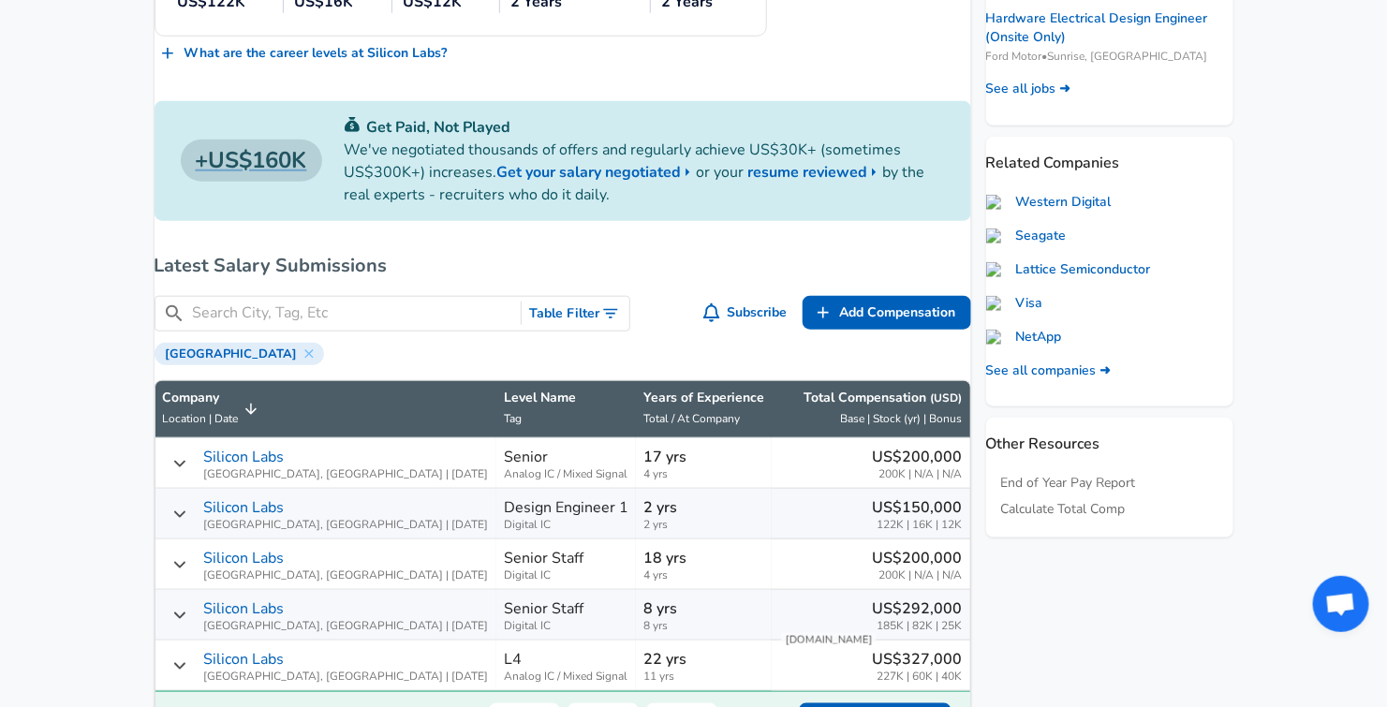
click at [193, 468] on div "Silicon Labs [GEOGRAPHIC_DATA], [GEOGRAPHIC_DATA] | [DATE]" at bounding box center [326, 463] width 326 height 35
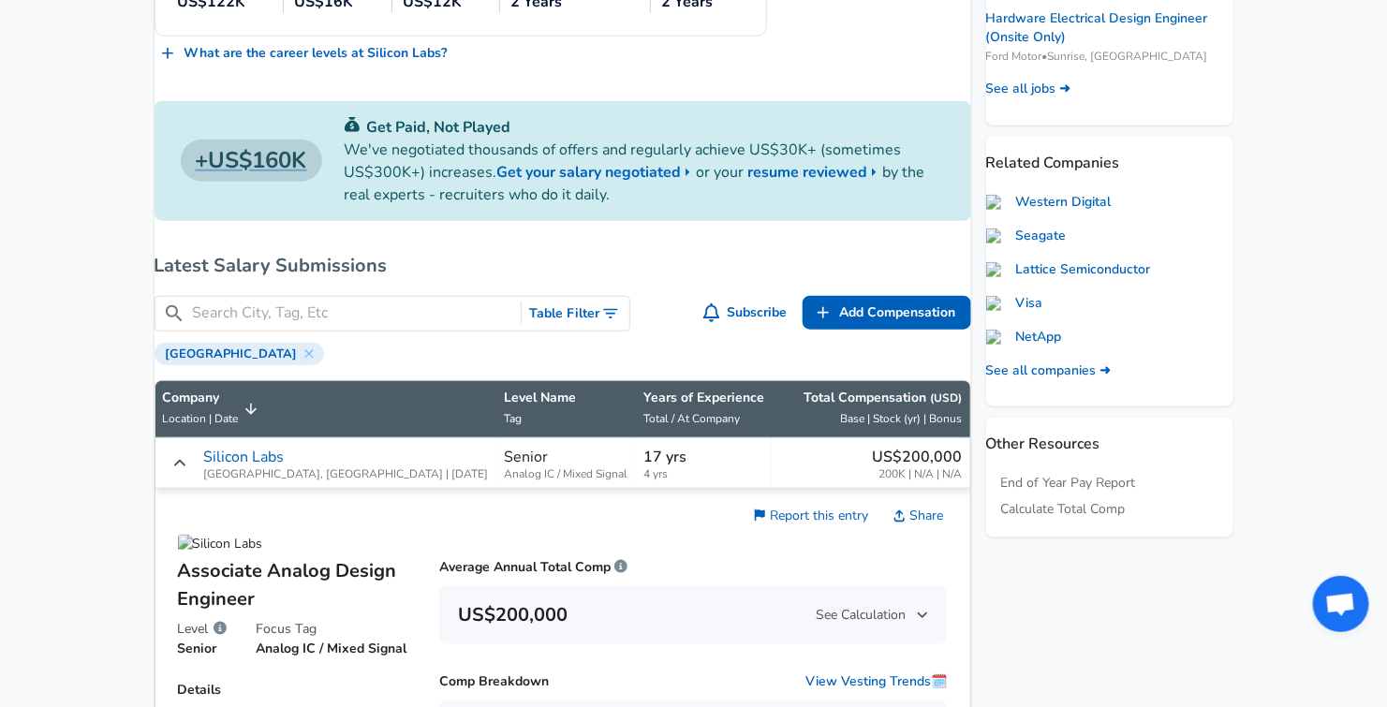
click at [193, 468] on div "Silicon Labs [GEOGRAPHIC_DATA], [GEOGRAPHIC_DATA] | [DATE]" at bounding box center [326, 463] width 326 height 35
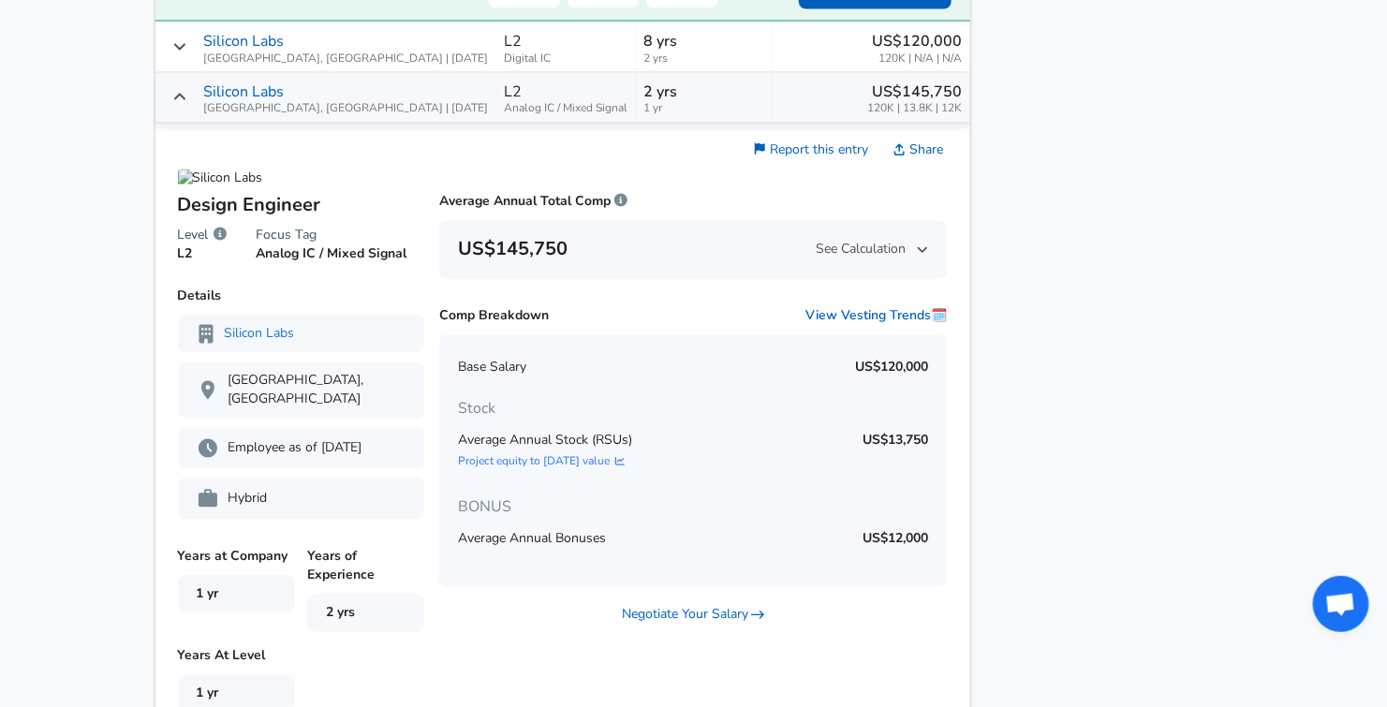
scroll to position [1440, 0]
